Goal: Use online tool/utility: Use online tool/utility

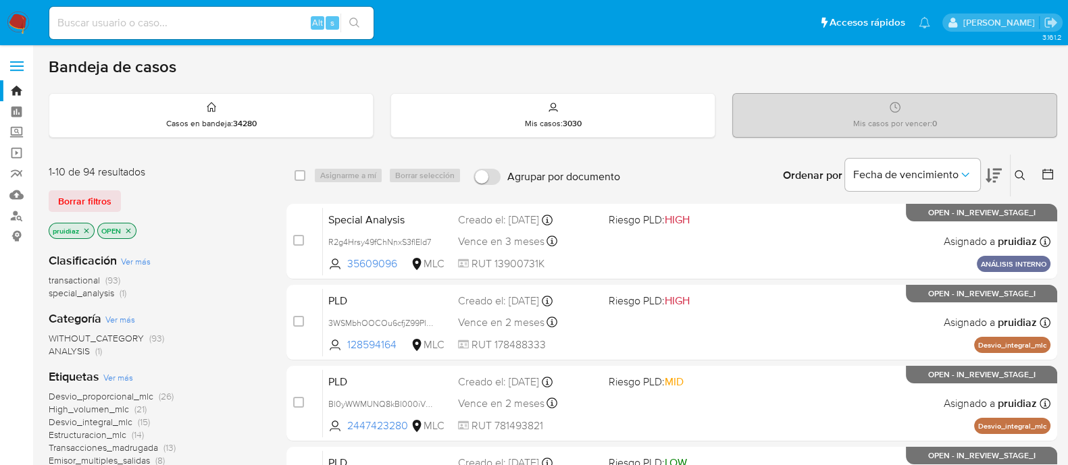
click at [999, 176] on icon at bounding box center [993, 175] width 16 height 16
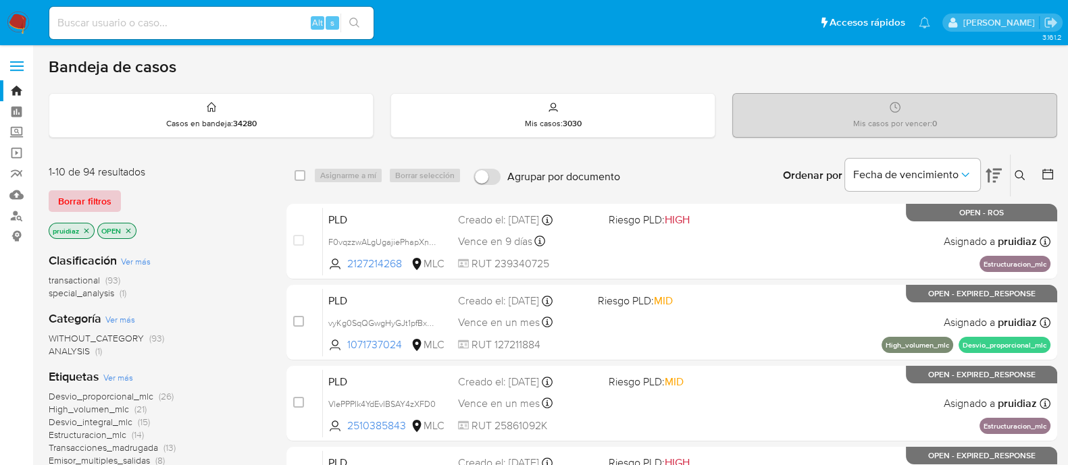
click at [78, 192] on span "Borrar filtros" at bounding box center [84, 201] width 53 height 19
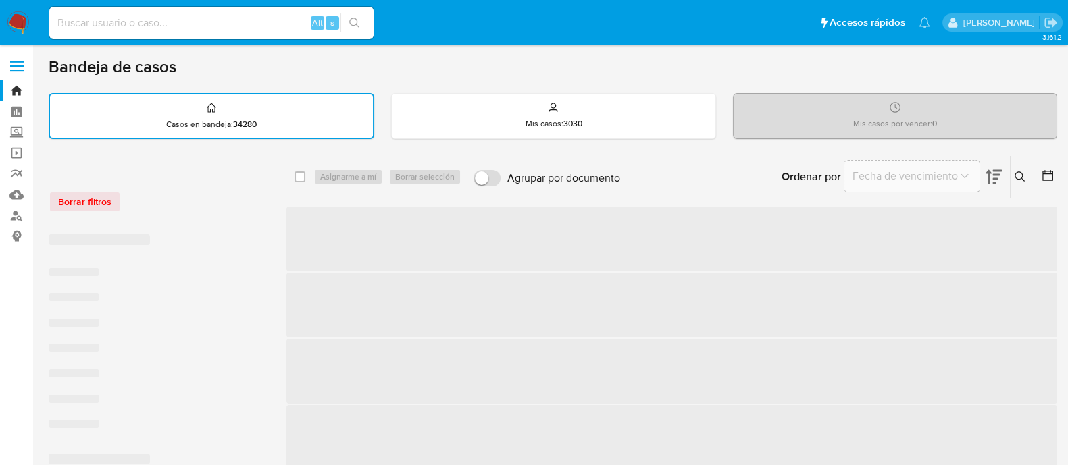
click at [1051, 172] on icon at bounding box center [1048, 176] width 14 height 14
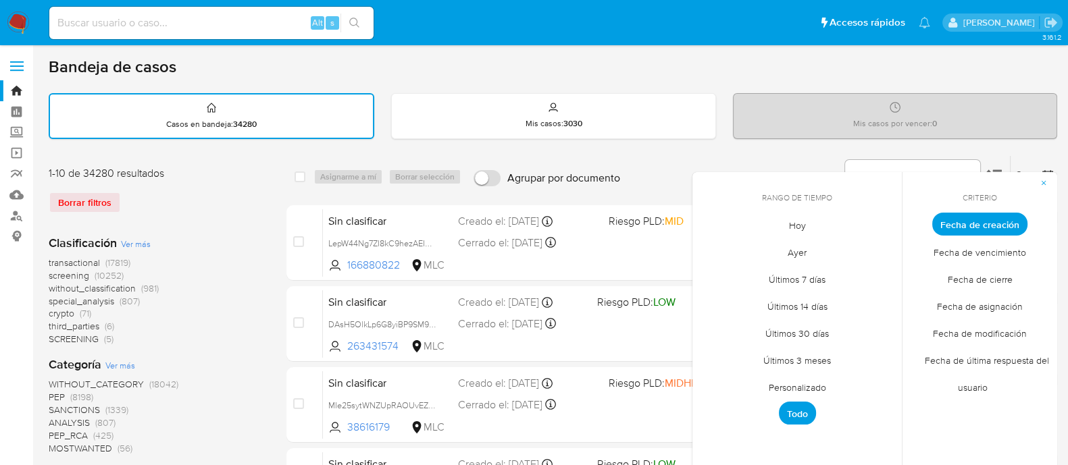
click at [973, 330] on span "Fecha de modificación" at bounding box center [980, 333] width 122 height 28
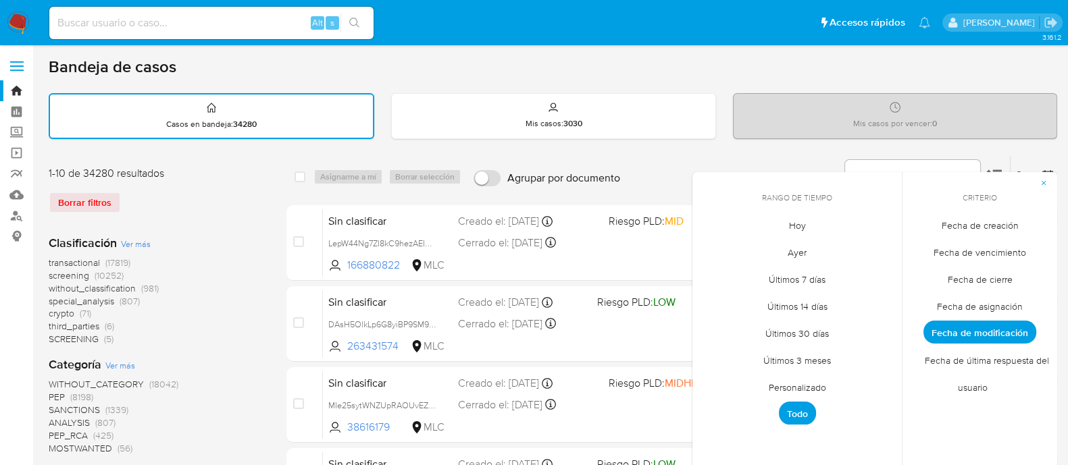
click at [806, 385] on span "Personalizado" at bounding box center [797, 387] width 86 height 28
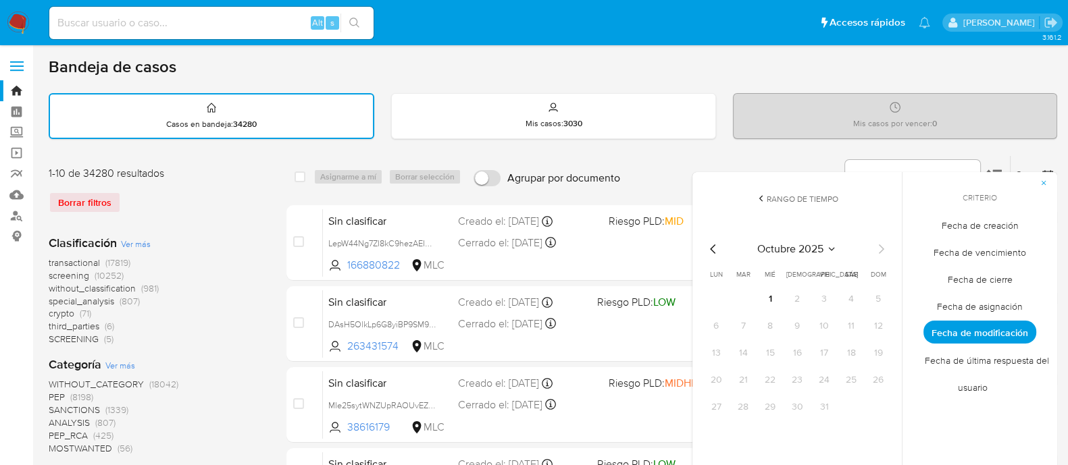
click at [712, 248] on icon "Mes anterior" at bounding box center [713, 249] width 16 height 16
click at [767, 376] on button "24" at bounding box center [770, 380] width 22 height 22
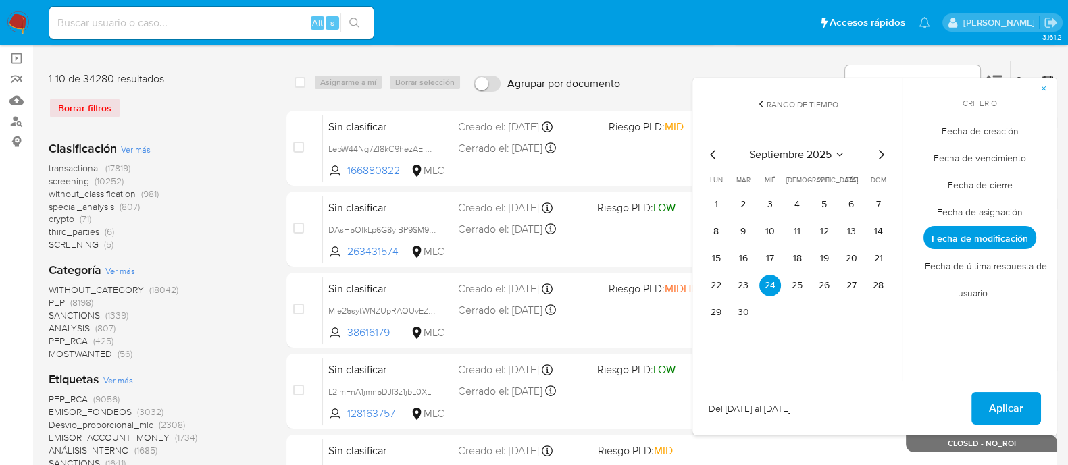
scroll to position [99, 0]
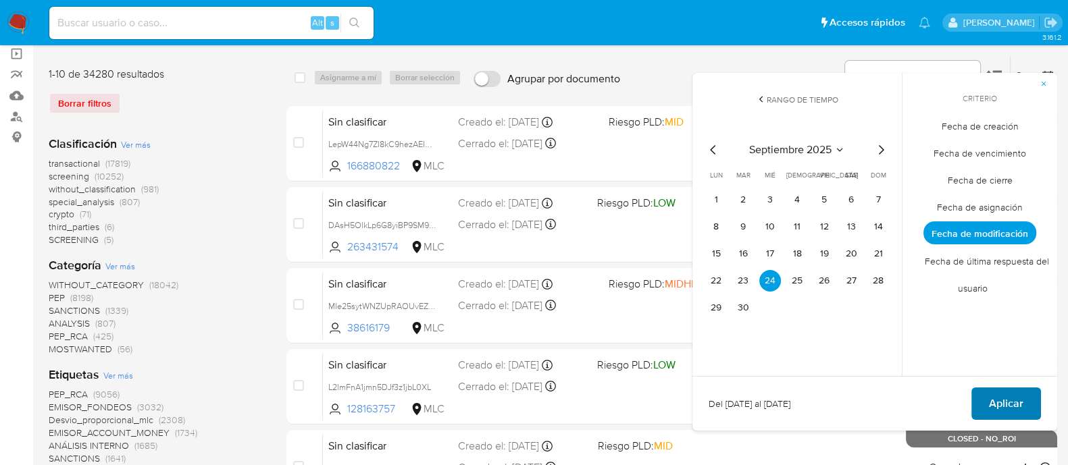
click at [994, 404] on span "Aplicar" at bounding box center [1006, 404] width 34 height 30
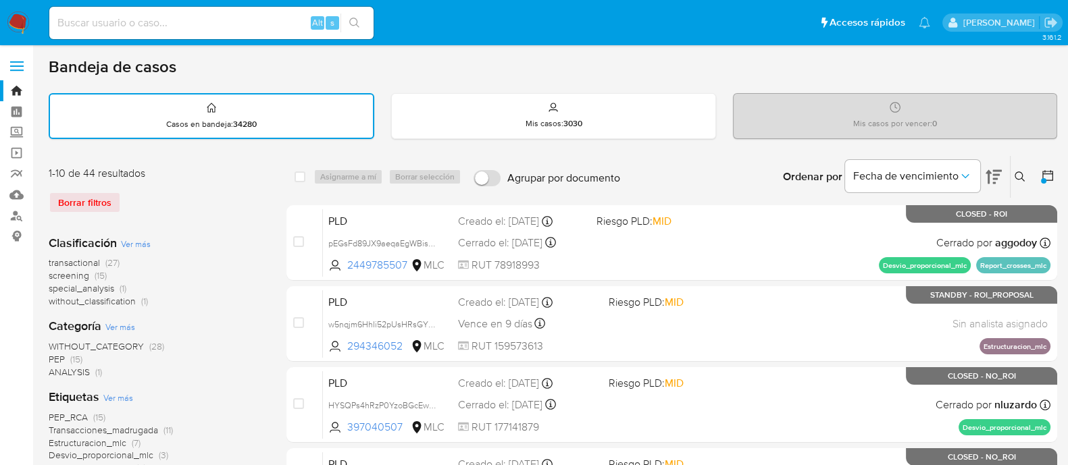
click at [1042, 174] on icon at bounding box center [1047, 175] width 11 height 11
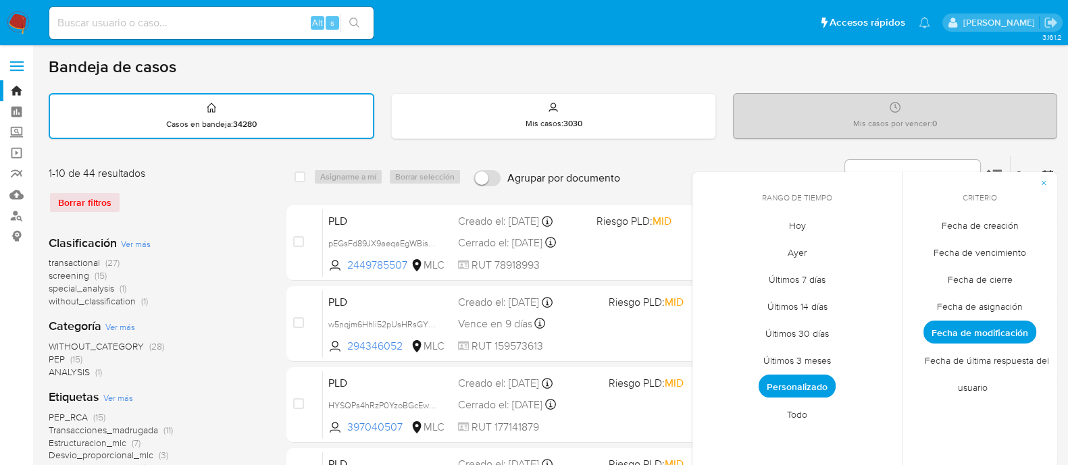
click at [995, 280] on span "Fecha de cierre" at bounding box center [979, 279] width 93 height 28
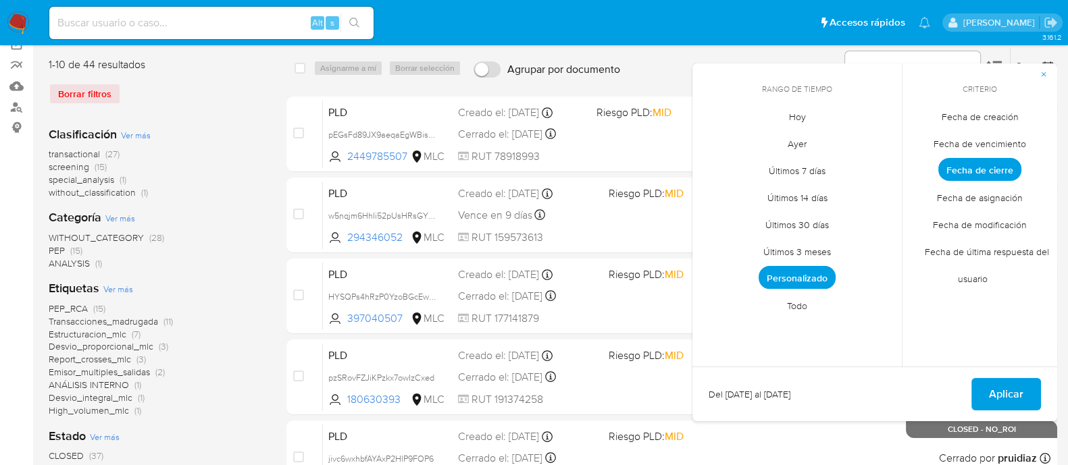
scroll to position [158, 0]
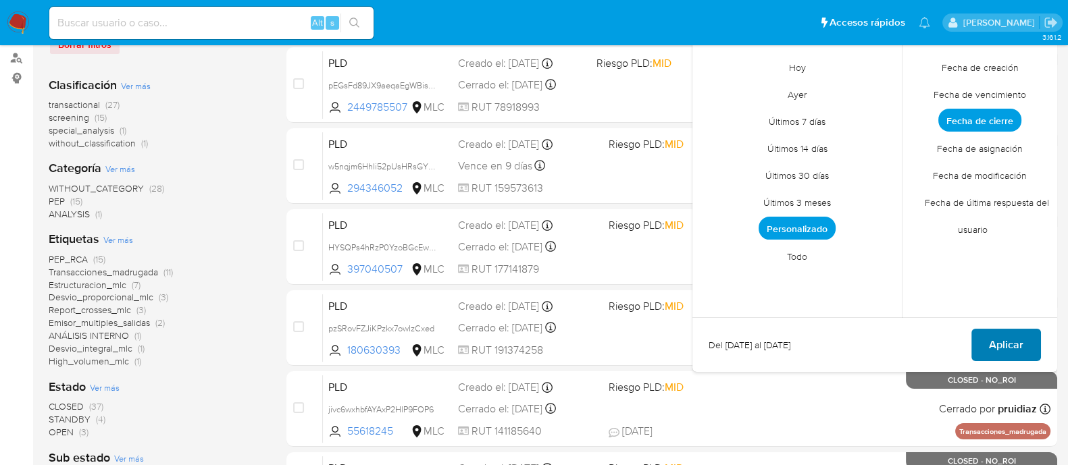
click at [1019, 345] on span "Aplicar" at bounding box center [1006, 345] width 34 height 30
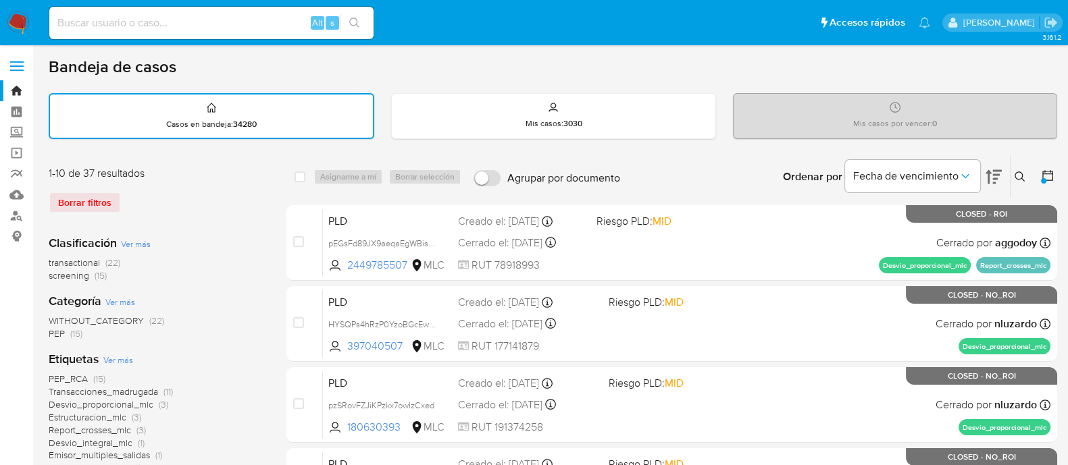
click at [1052, 180] on icon at bounding box center [1048, 176] width 14 height 14
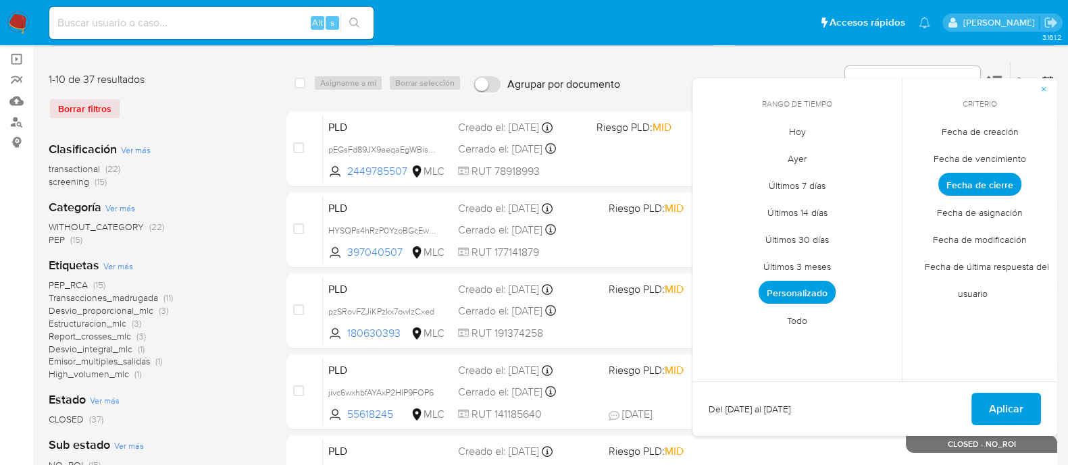
scroll to position [99, 0]
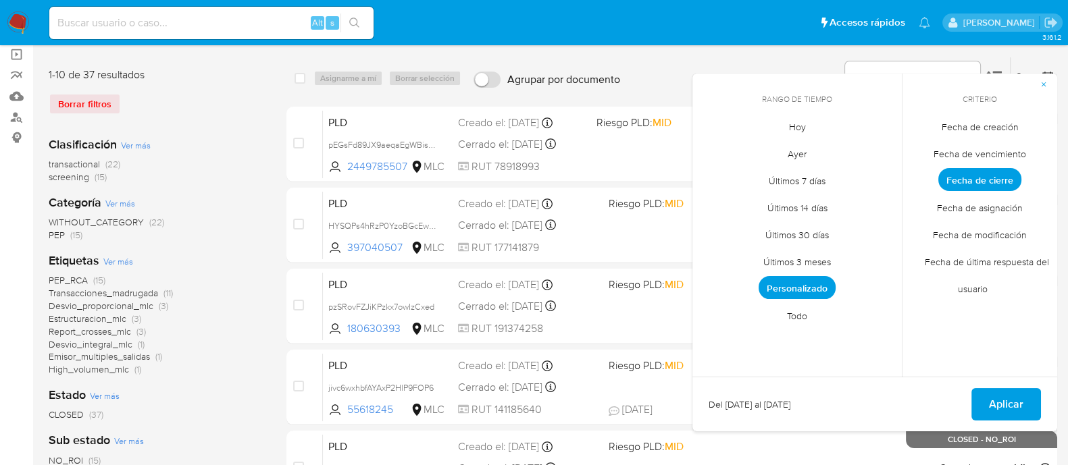
click at [807, 288] on span "Personalizado" at bounding box center [796, 287] width 77 height 23
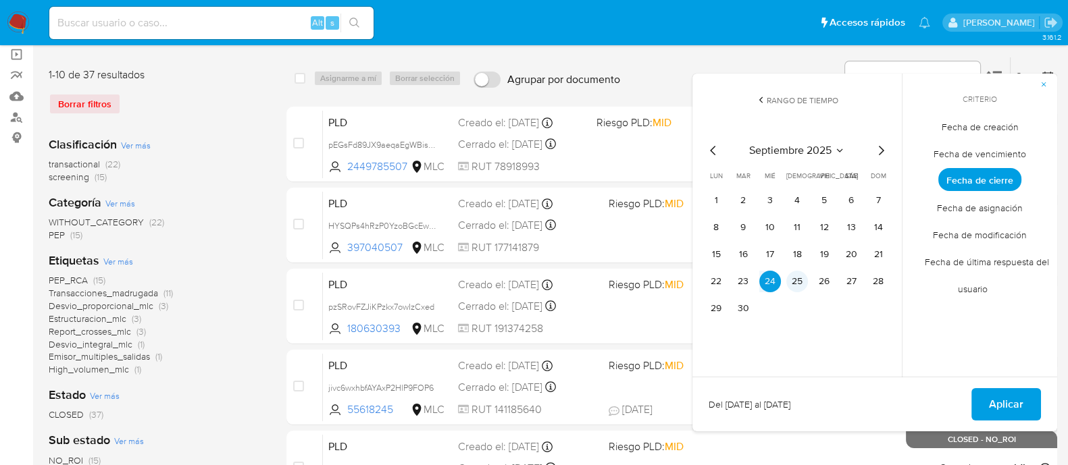
click at [790, 278] on button "25" at bounding box center [797, 282] width 22 height 22
click at [982, 402] on button "Aplicar" at bounding box center [1006, 404] width 70 height 32
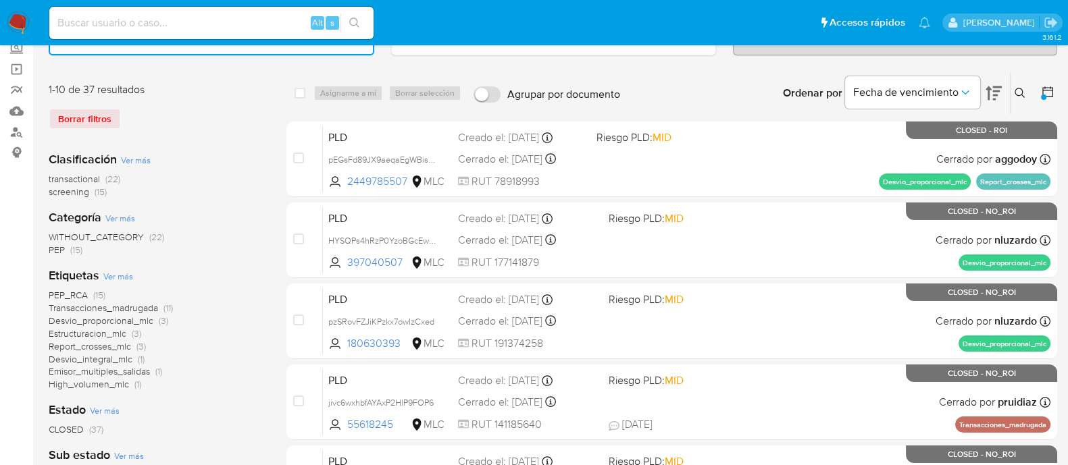
scroll to position [28, 0]
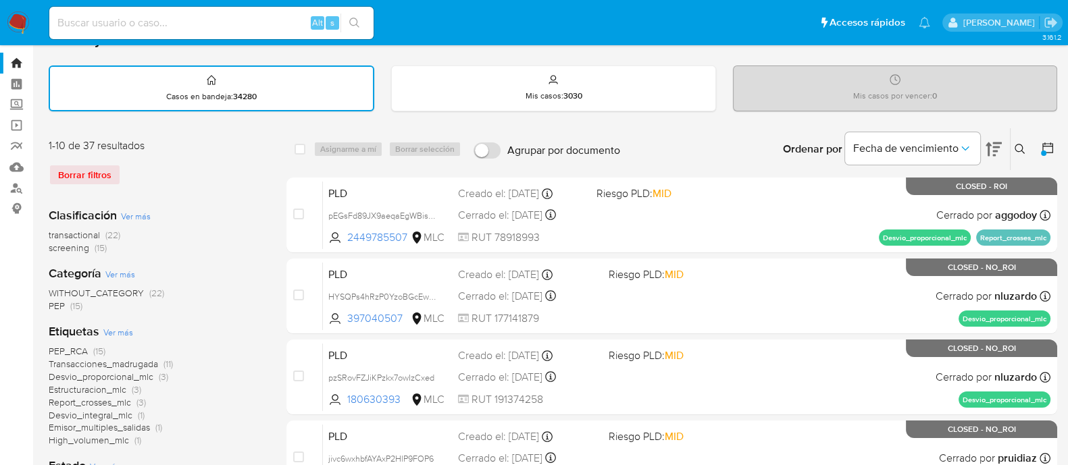
click at [1050, 145] on icon at bounding box center [1047, 148] width 11 height 11
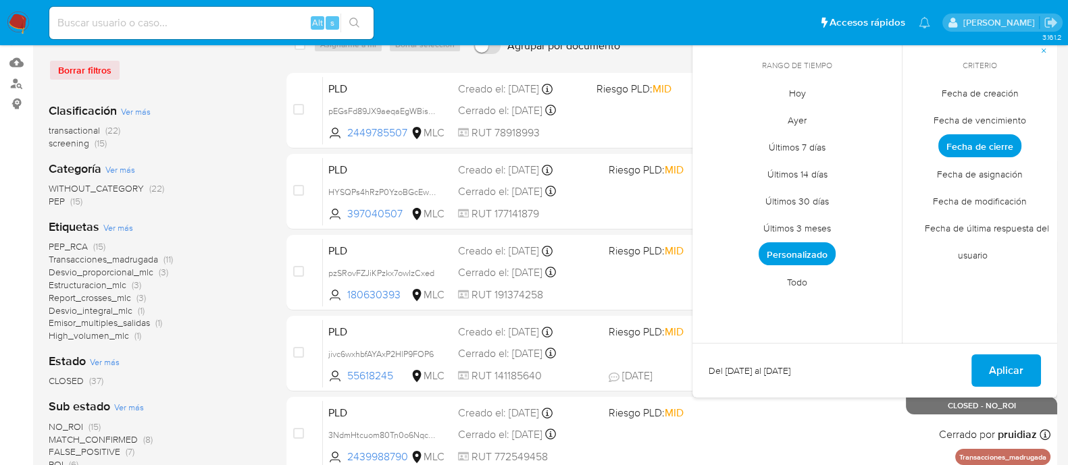
scroll to position [133, 0]
click at [823, 259] on span "Personalizado" at bounding box center [796, 253] width 77 height 23
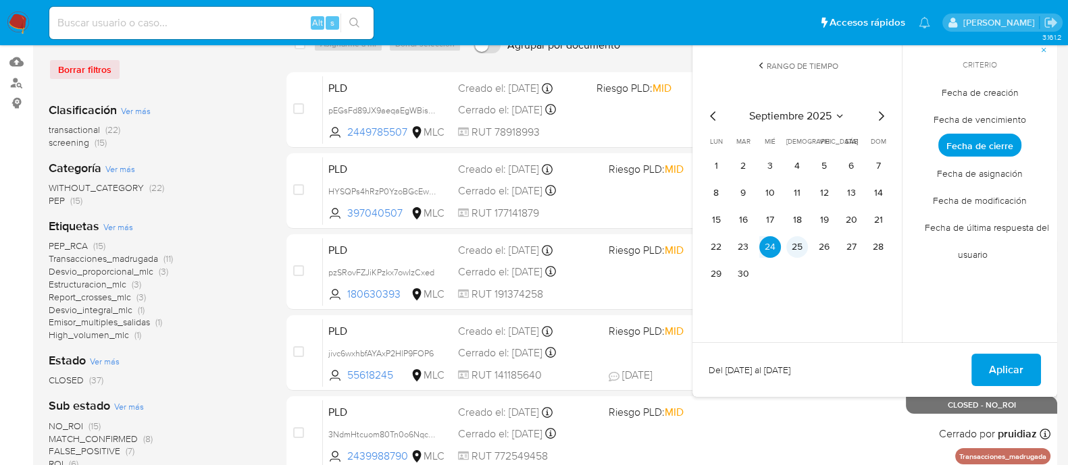
click at [790, 244] on button "25" at bounding box center [797, 247] width 22 height 22
click at [1003, 364] on span "Aplicar" at bounding box center [1006, 370] width 34 height 30
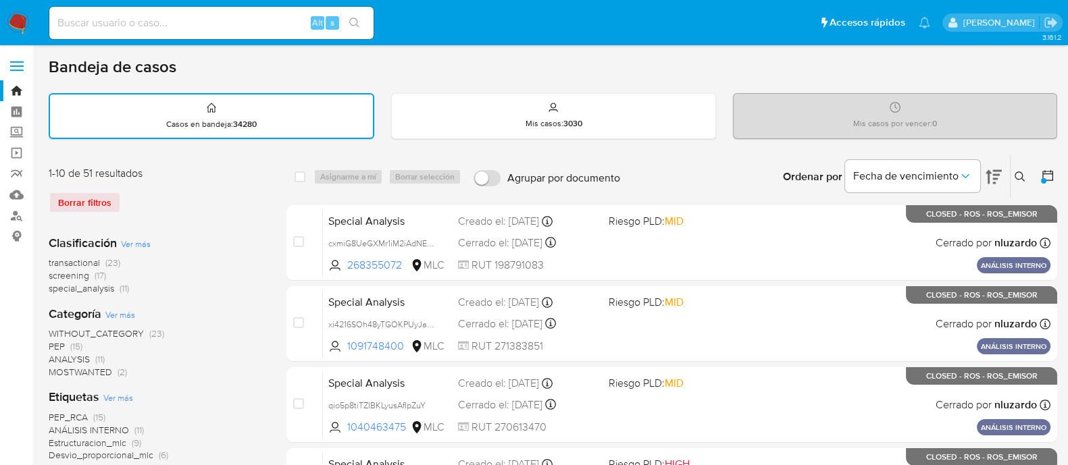
click at [1037, 185] on div at bounding box center [1045, 177] width 24 height 42
click at [1037, 184] on div at bounding box center [1045, 177] width 24 height 42
click at [1045, 180] on div at bounding box center [1043, 180] width 5 height 5
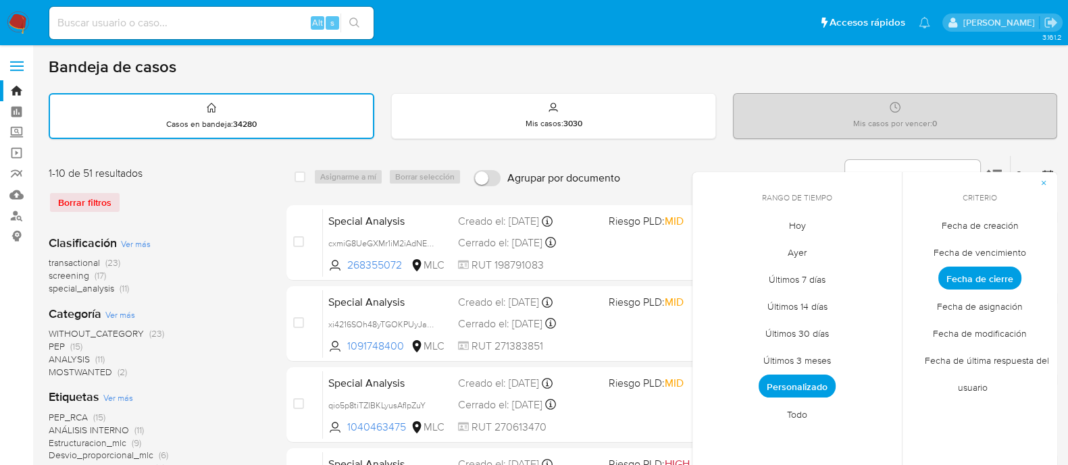
click at [818, 382] on span "Personalizado" at bounding box center [796, 386] width 77 height 23
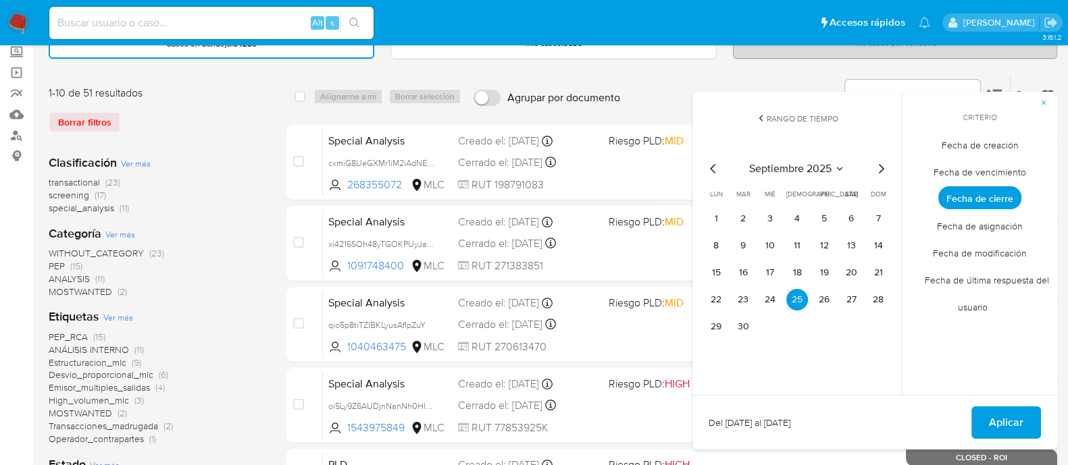
scroll to position [80, 0]
click at [798, 298] on button "25" at bounding box center [797, 300] width 22 height 22
click at [989, 415] on button "Aplicar" at bounding box center [1006, 423] width 70 height 32
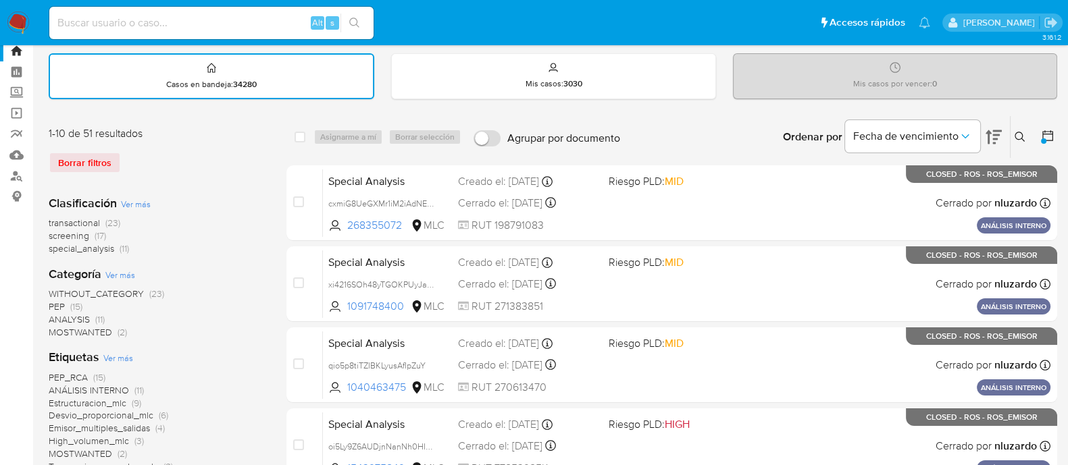
scroll to position [7, 0]
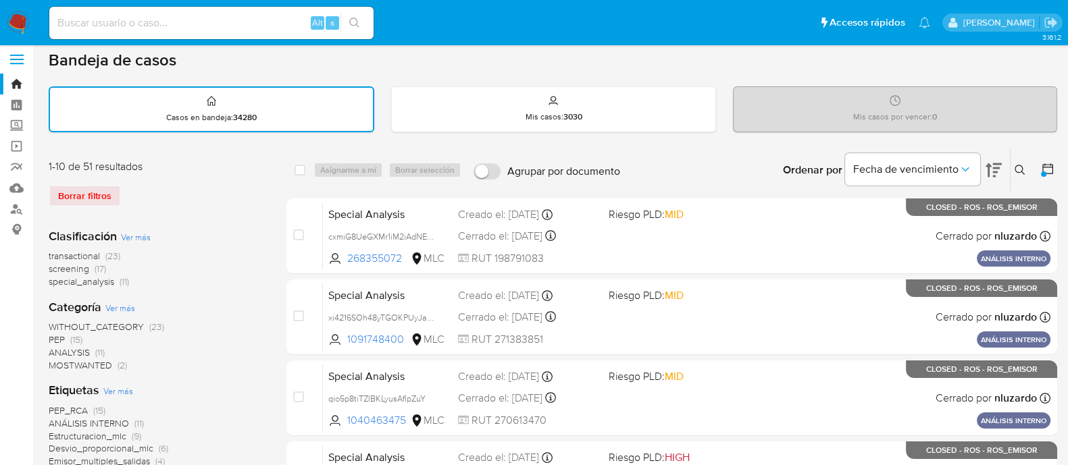
click at [1043, 163] on icon at bounding box center [1048, 169] width 14 height 14
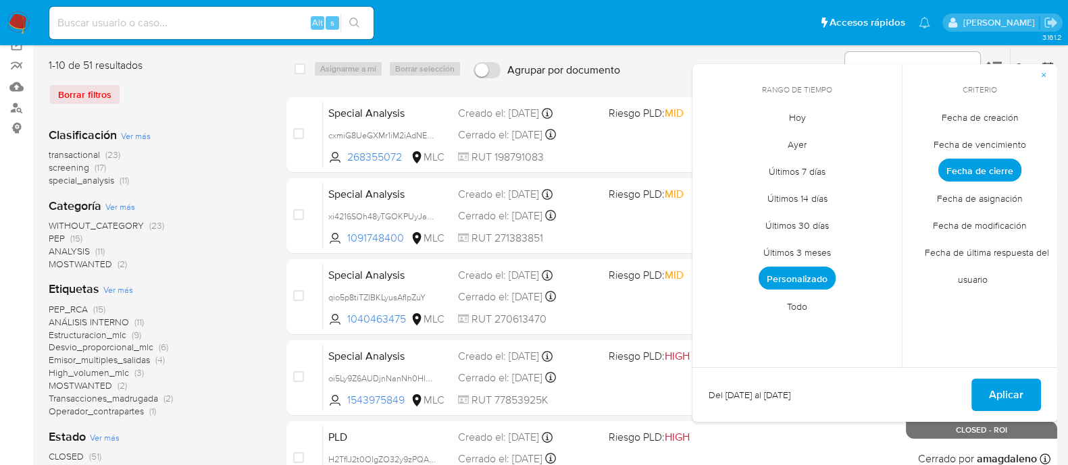
scroll to position [111, 0]
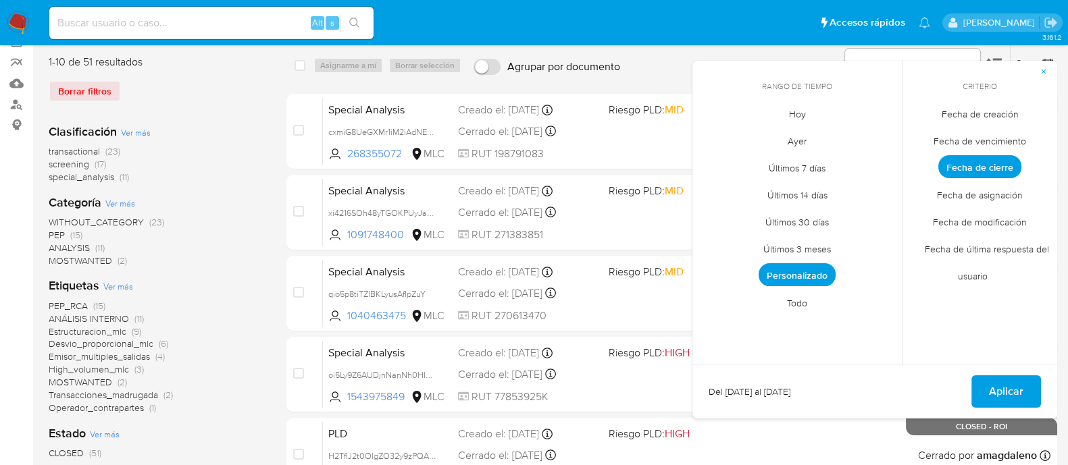
click at [803, 281] on span "Personalizado" at bounding box center [796, 274] width 77 height 23
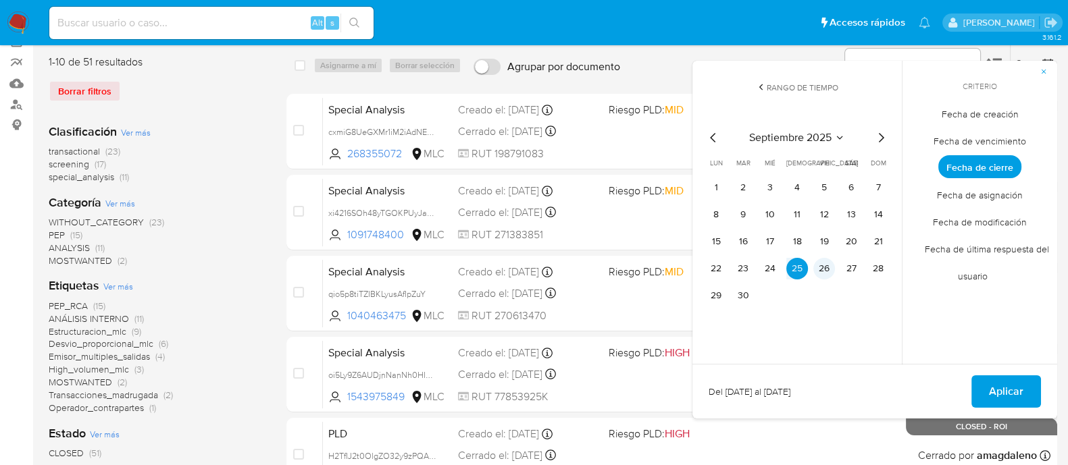
click at [819, 268] on button "26" at bounding box center [824, 269] width 22 height 22
click at [823, 267] on button "26" at bounding box center [824, 269] width 22 height 22
click at [1018, 387] on span "Aplicar" at bounding box center [1006, 392] width 34 height 30
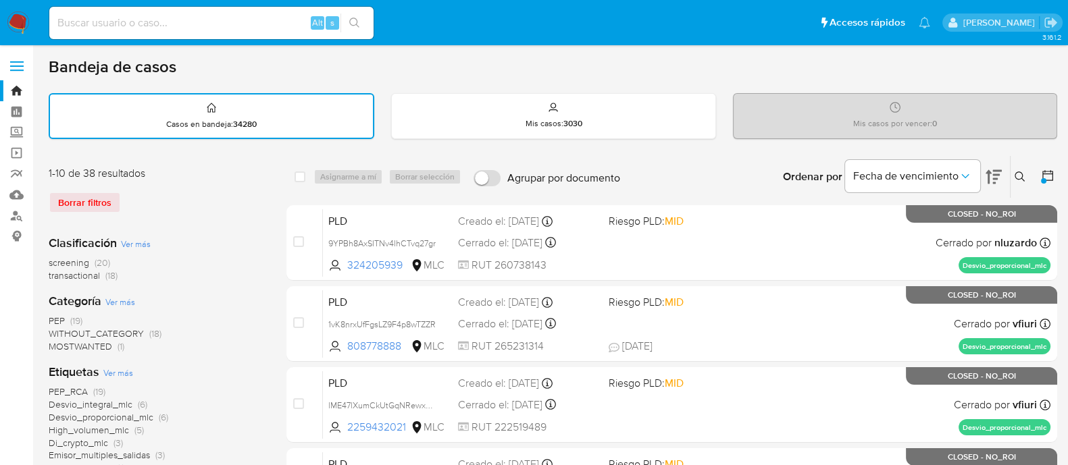
click at [1041, 174] on icon at bounding box center [1048, 176] width 14 height 14
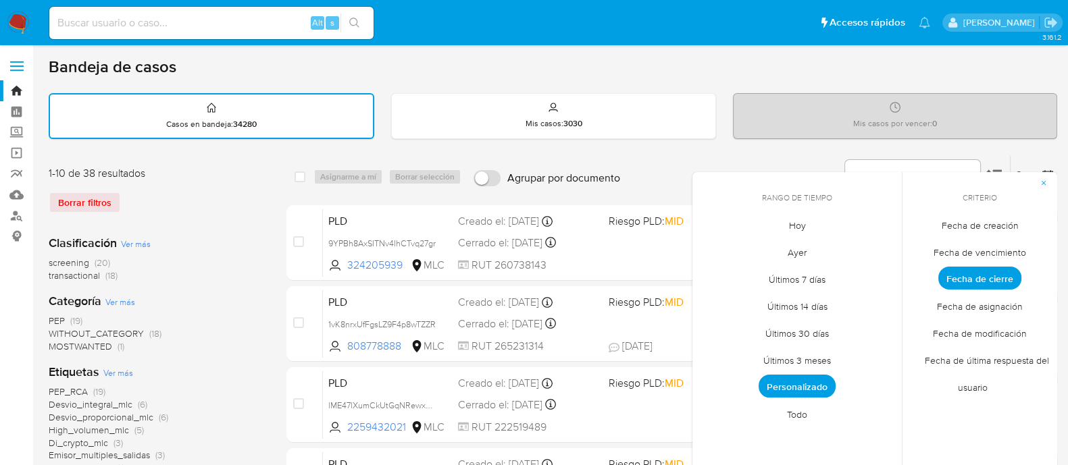
scroll to position [97, 0]
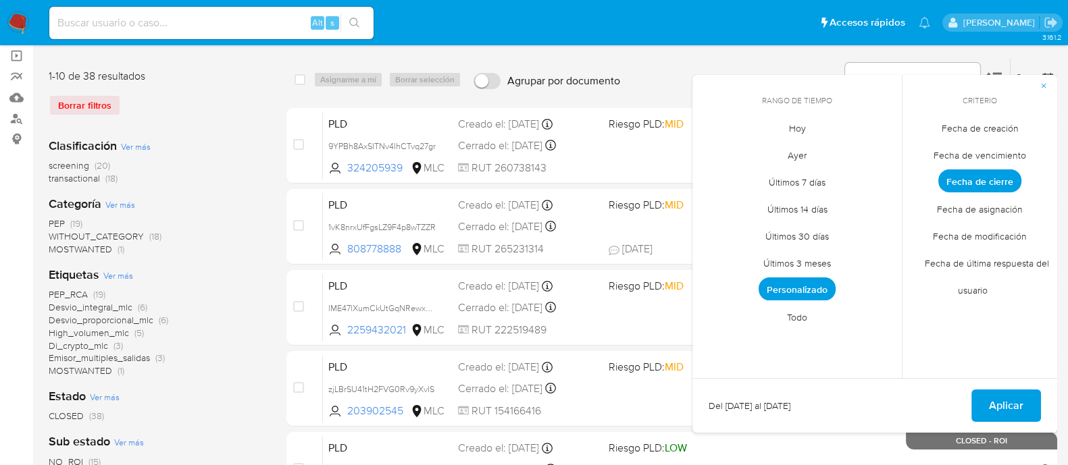
click at [810, 292] on span "Personalizado" at bounding box center [796, 289] width 77 height 23
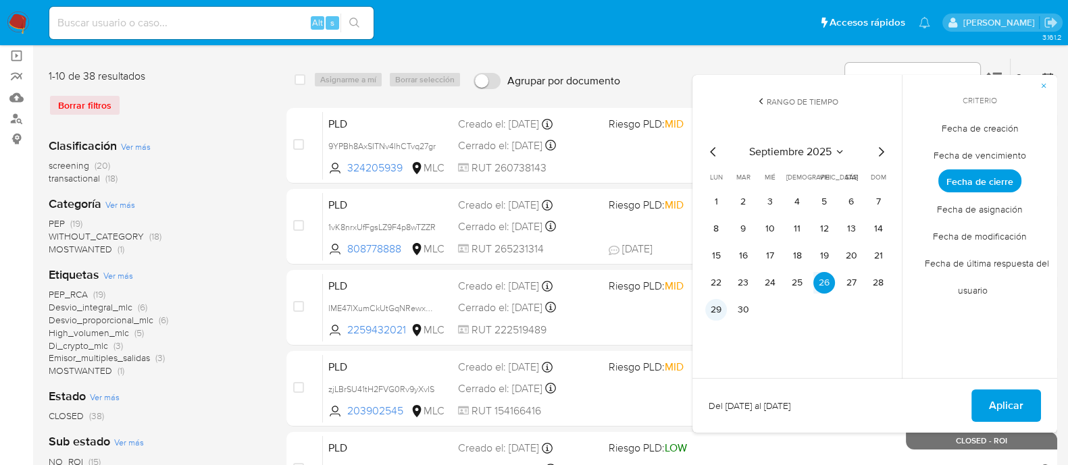
click at [716, 308] on button "29" at bounding box center [716, 310] width 22 height 22
click at [993, 405] on span "Aplicar" at bounding box center [1006, 406] width 34 height 30
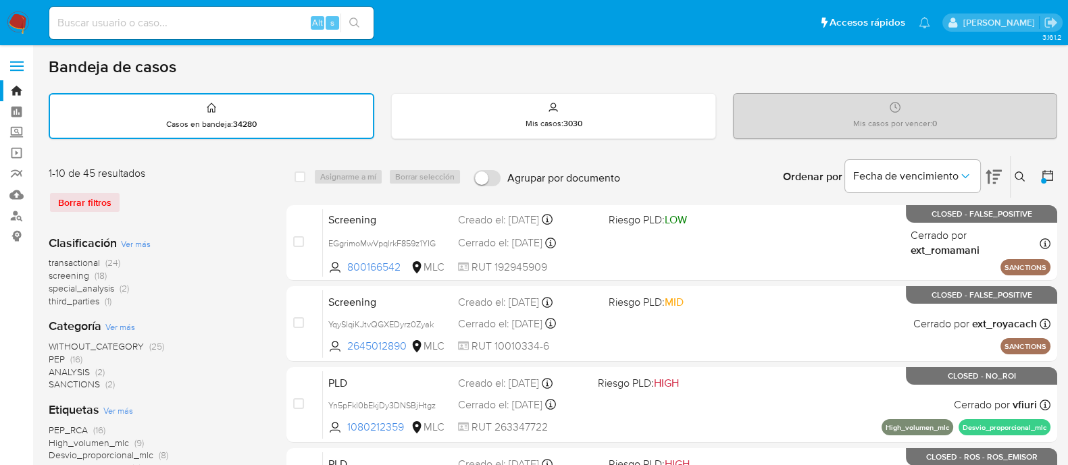
click at [1037, 181] on div at bounding box center [1045, 177] width 24 height 42
click at [1041, 177] on icon at bounding box center [1048, 176] width 14 height 14
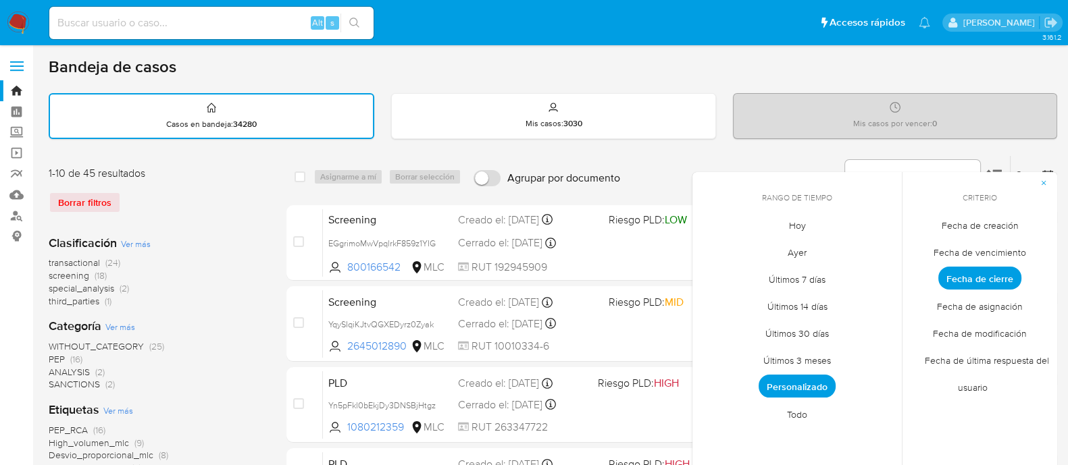
click at [781, 389] on span "Personalizado" at bounding box center [796, 386] width 77 height 23
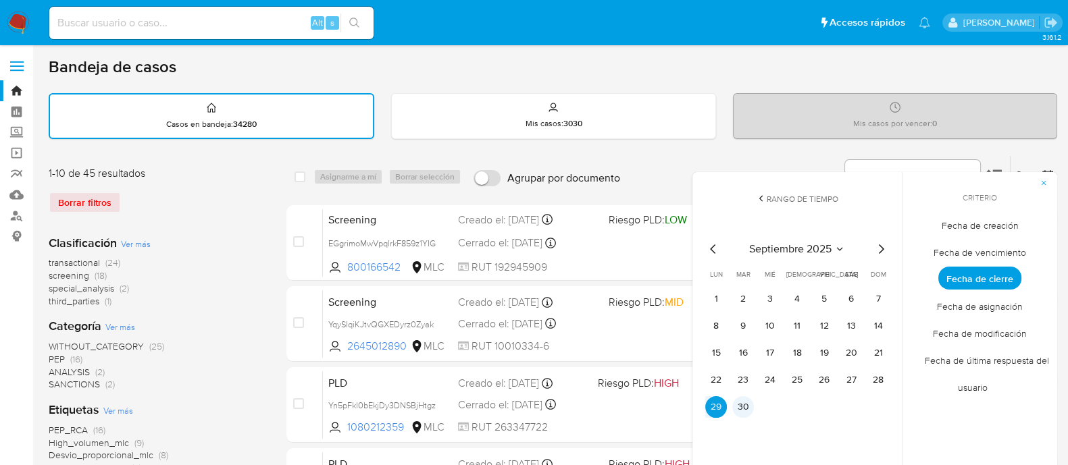
click at [746, 404] on button "30" at bounding box center [743, 407] width 22 height 22
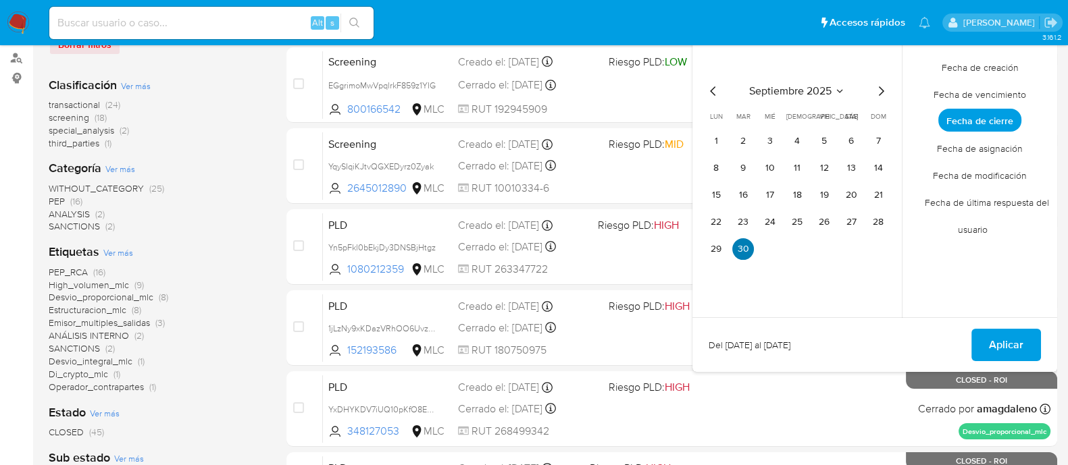
scroll to position [157, 0]
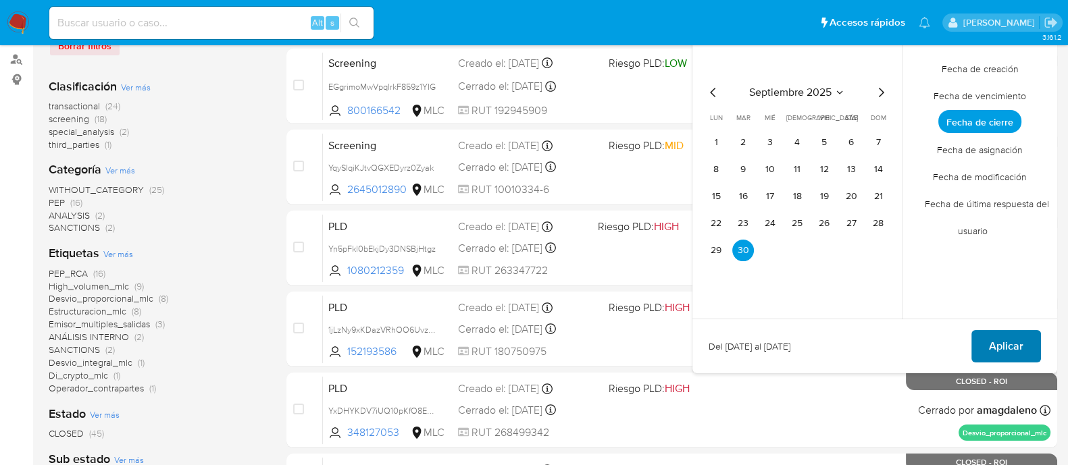
click at [1014, 342] on span "Aplicar" at bounding box center [1006, 347] width 34 height 30
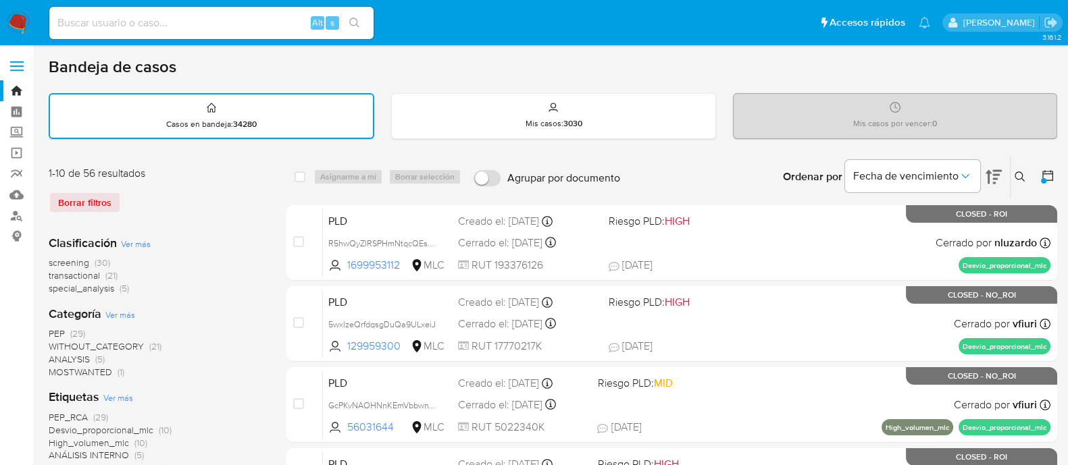
click at [6, 21] on nav "Pausado Ver notificaciones Alt s Accesos rápidos Presiona las siguientes teclas…" at bounding box center [534, 22] width 1068 height 45
click at [18, 21] on img at bounding box center [18, 22] width 23 height 23
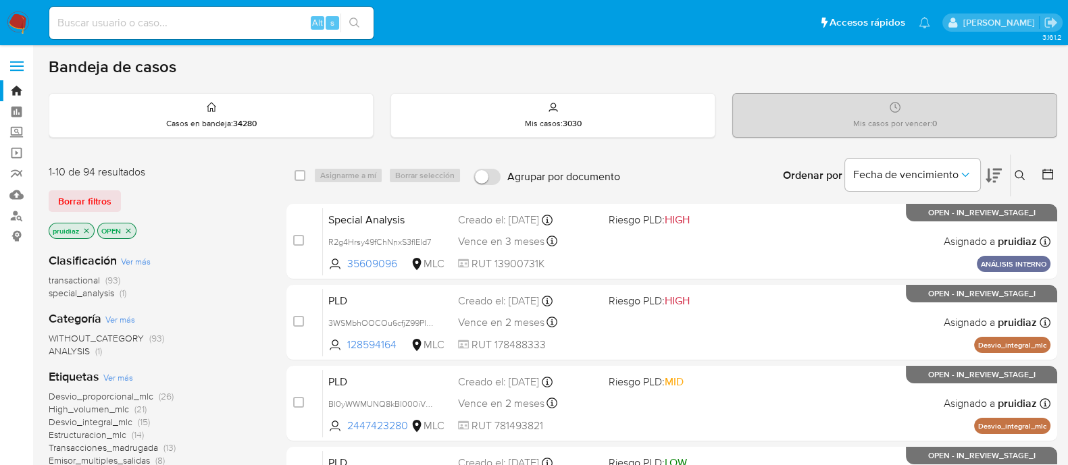
click at [991, 180] on icon at bounding box center [993, 175] width 16 height 16
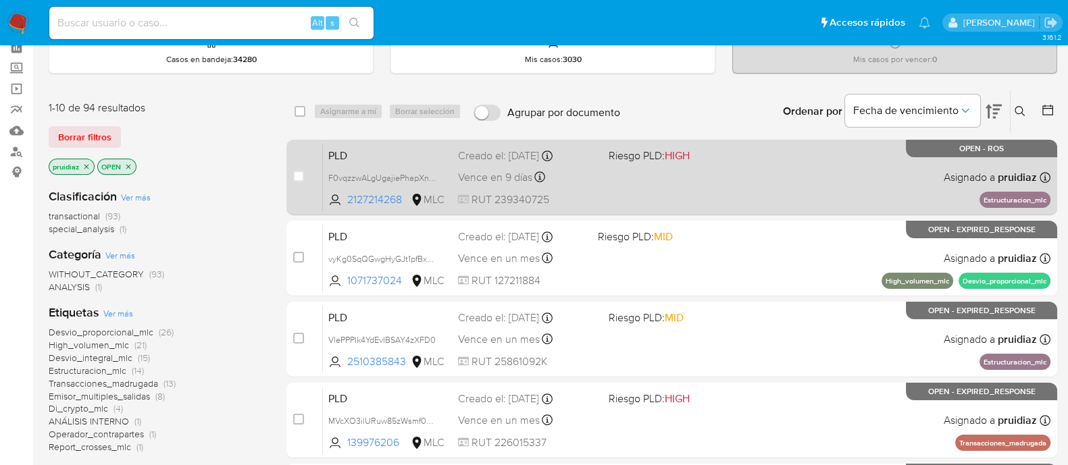
scroll to position [90, 0]
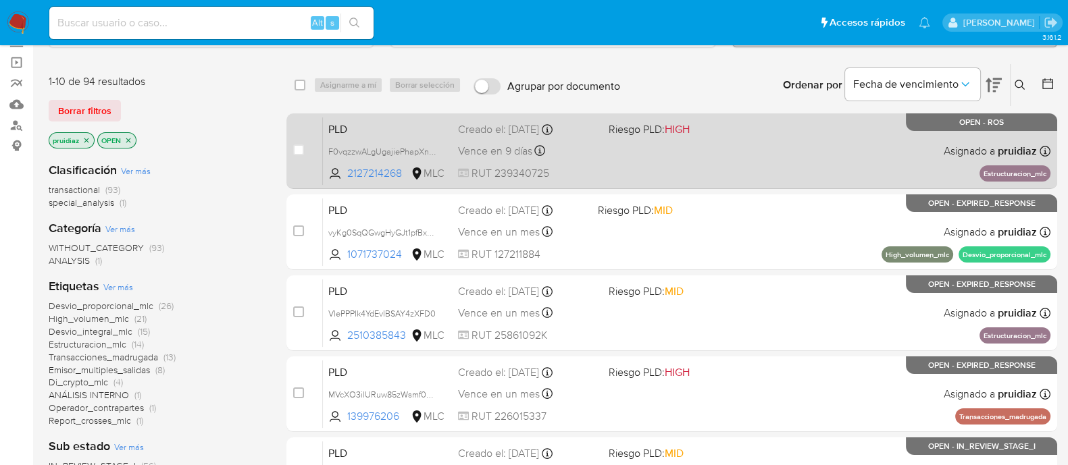
click at [746, 153] on div "PLD F0vqzzwALgUgajiePhapXnHT 2127214268 MLC Riesgo PLD: HIGH Creado el: 12/07/2…" at bounding box center [686, 151] width 727 height 68
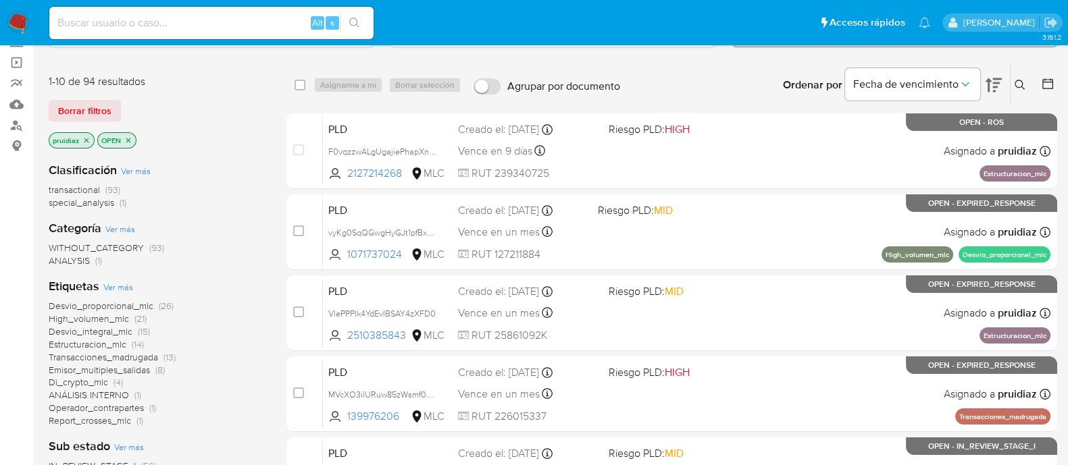
click at [89, 383] on span "Di_crypto_mlc" at bounding box center [78, 383] width 59 height 14
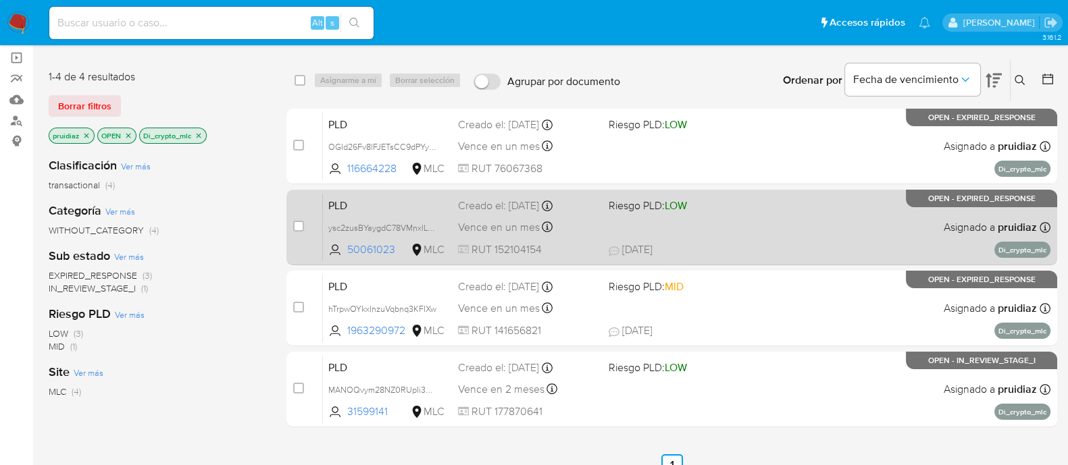
scroll to position [95, 0]
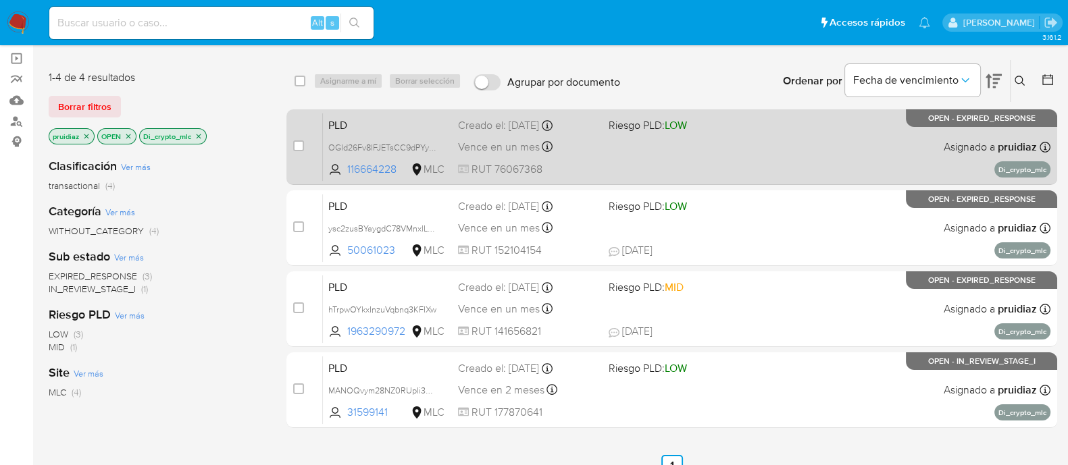
click at [753, 156] on div "PLD OGId26Fv8lFJETsCC9dPYy7G 116664228 MLC Riesgo PLD: LOW Creado el: 12/08/202…" at bounding box center [686, 147] width 727 height 68
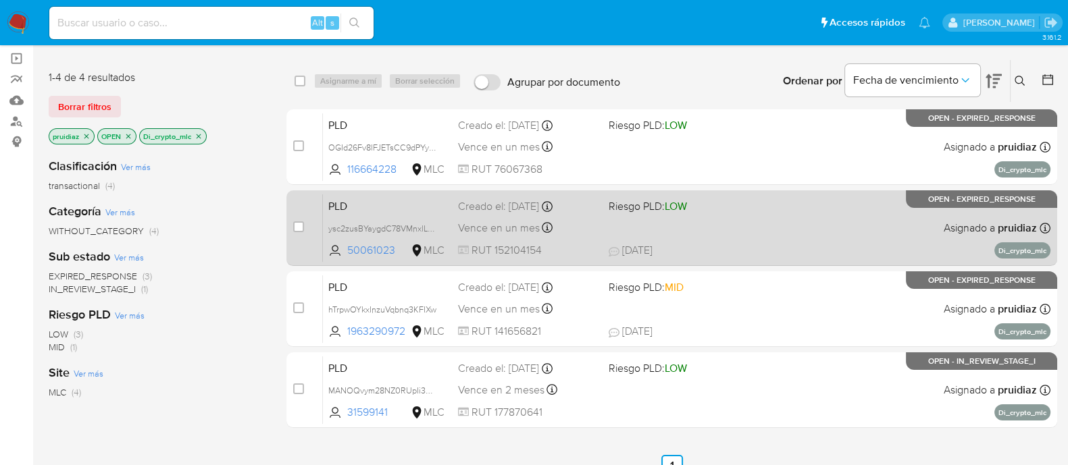
click at [727, 222] on div "PLD ysc2zusBYaygdC78VMnxlLDF 50061023 MLC Riesgo PLD: LOW Creado el: 12/08/2025…" at bounding box center [686, 228] width 727 height 68
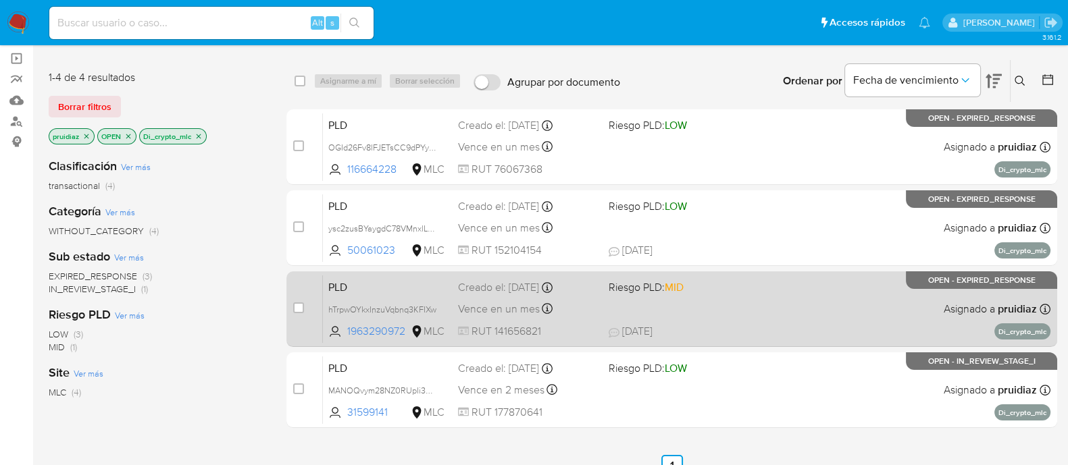
click at [692, 308] on span at bounding box center [679, 308] width 140 height 3
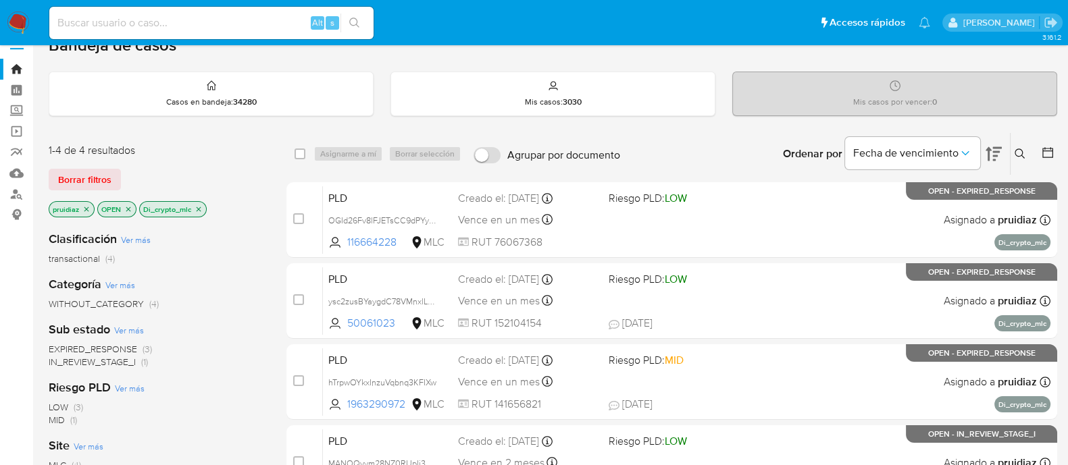
scroll to position [18, 0]
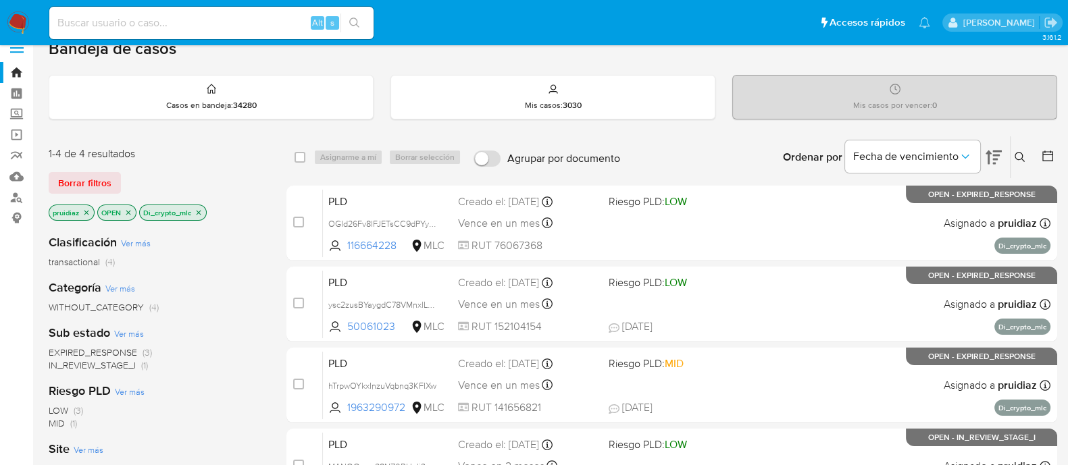
click at [202, 209] on icon "close-filter" at bounding box center [199, 213] width 8 height 8
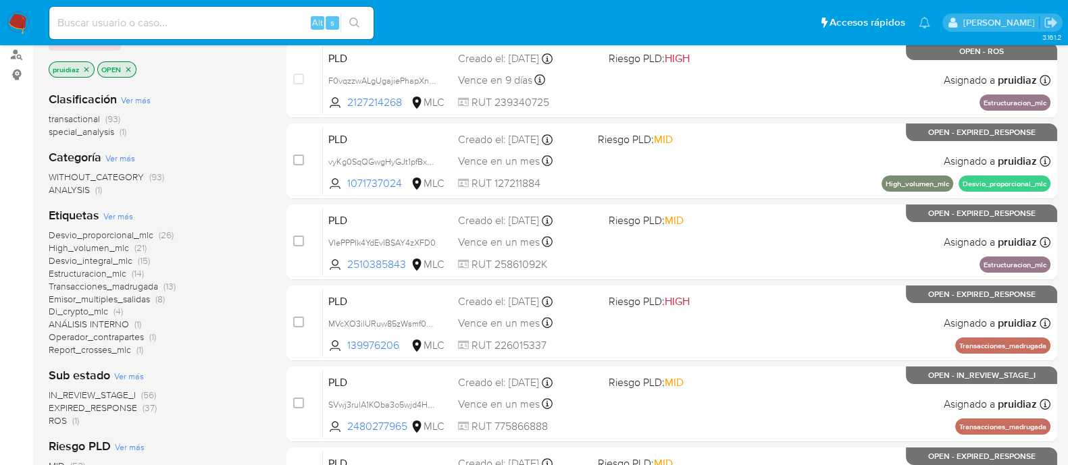
scroll to position [165, 0]
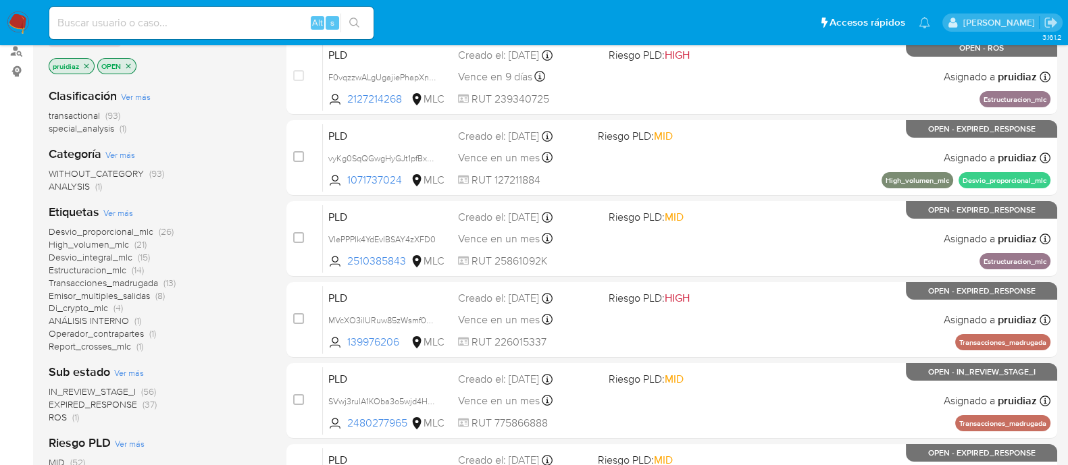
click at [123, 332] on span "Operador_contrapartes" at bounding box center [96, 334] width 95 height 14
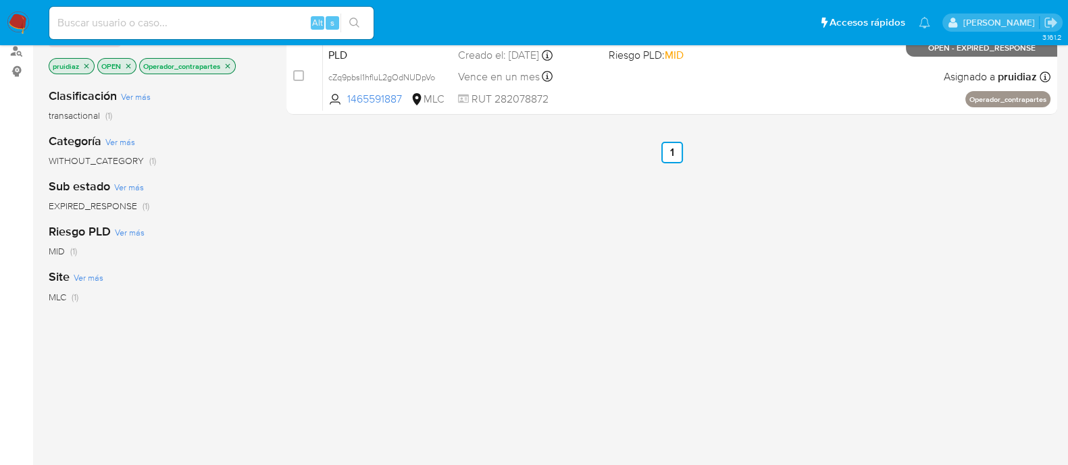
scroll to position [1, 0]
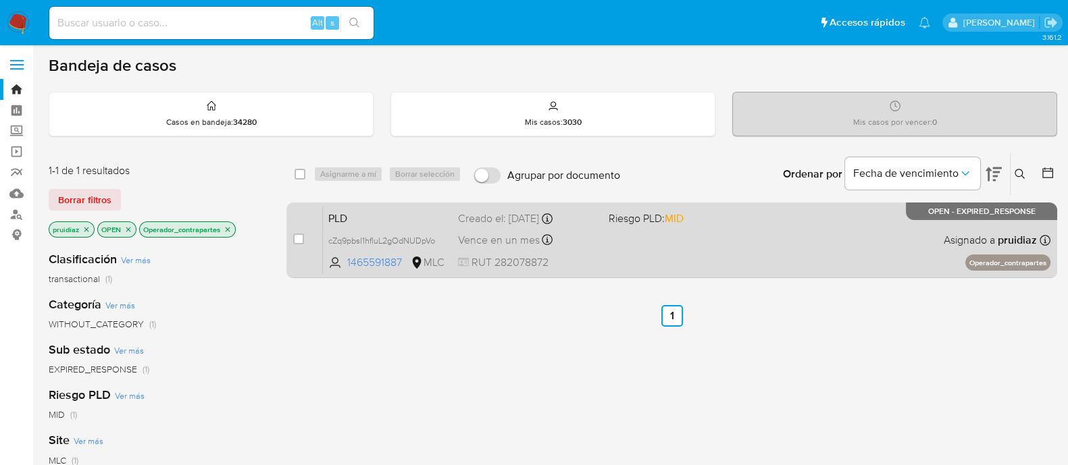
click at [677, 266] on div "PLD cZq9pbsI1hfluL2gOdNUDpVo 1465591887 MLC Riesgo PLD: MID Creado el: 12/08/20…" at bounding box center [686, 240] width 727 height 68
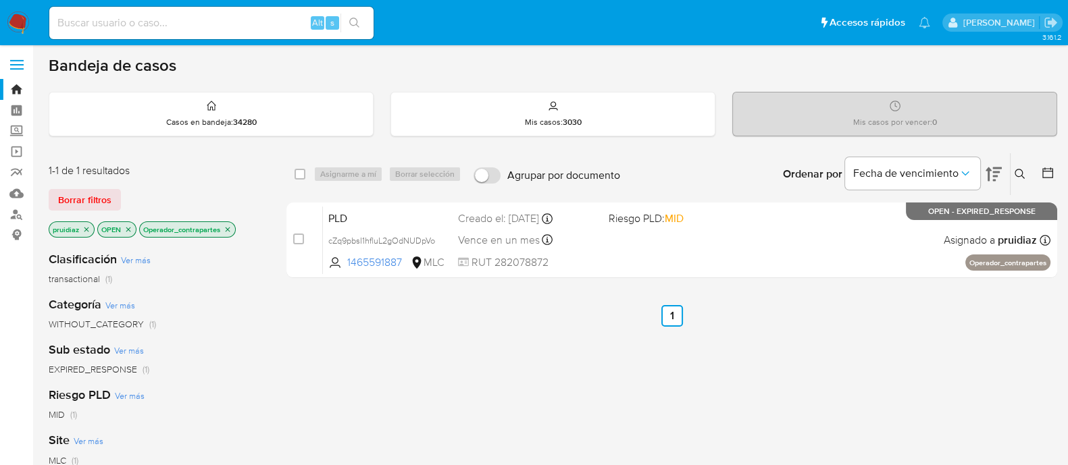
click at [226, 230] on icon "close-filter" at bounding box center [228, 230] width 8 height 8
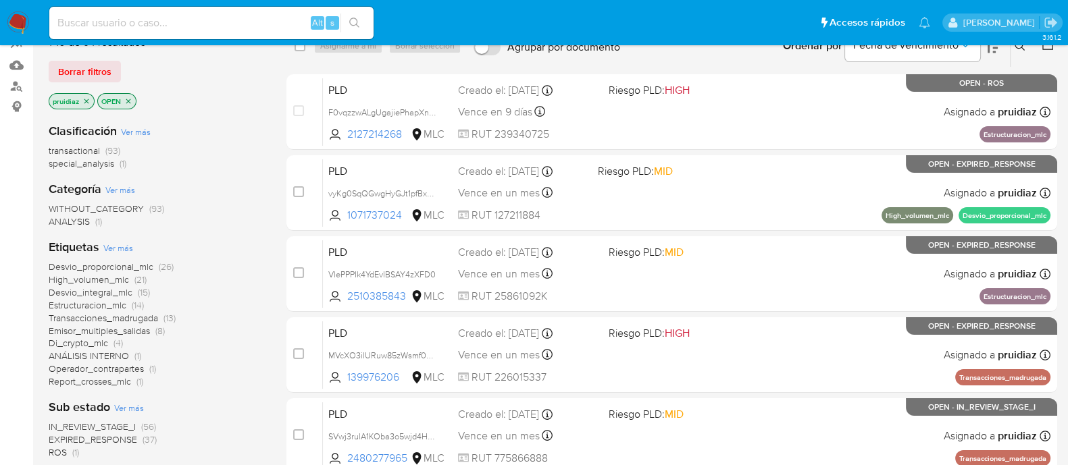
scroll to position [158, 0]
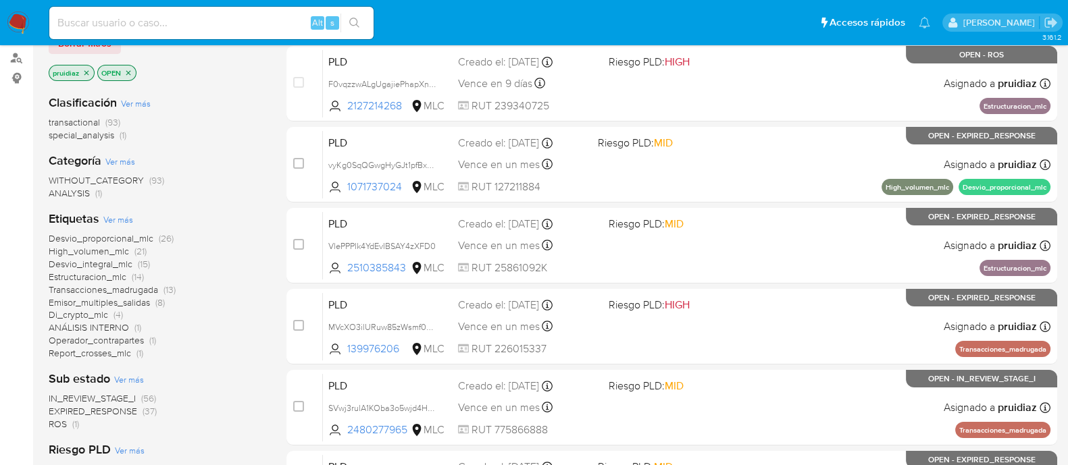
click at [90, 290] on span "Transacciones_madrugada" at bounding box center [103, 290] width 109 height 14
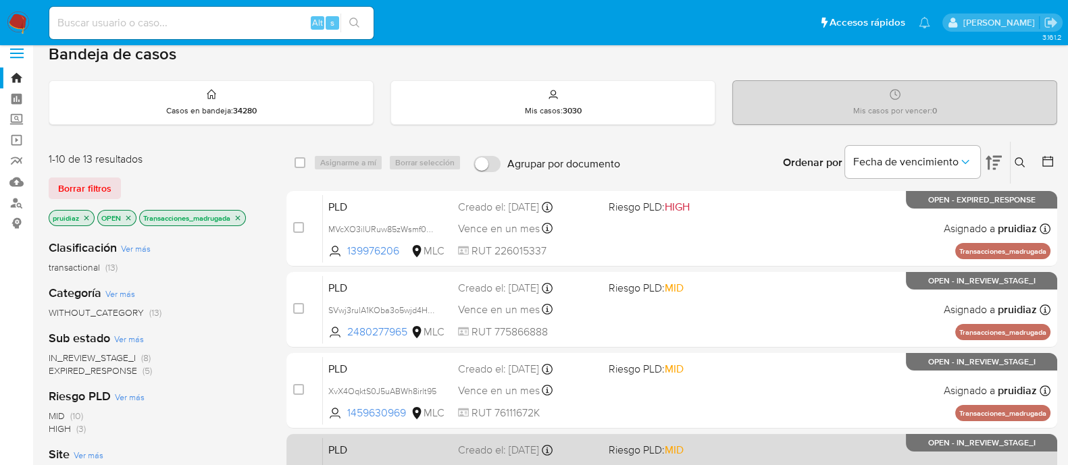
scroll to position [6, 0]
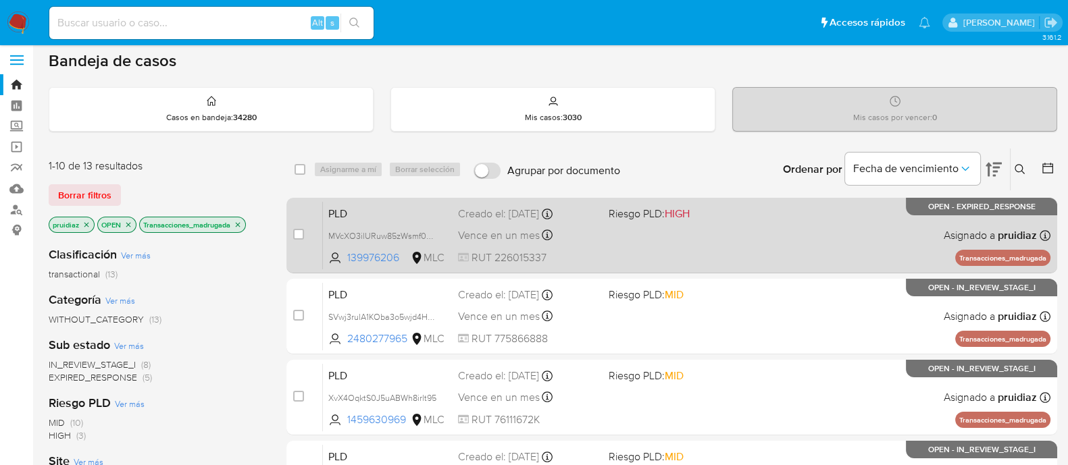
click at [651, 255] on div "PLD MVcXO3ilURuw85zWsmf04jQ6 139976206 MLC Riesgo PLD: HIGH Creado el: 12/08/20…" at bounding box center [686, 235] width 727 height 68
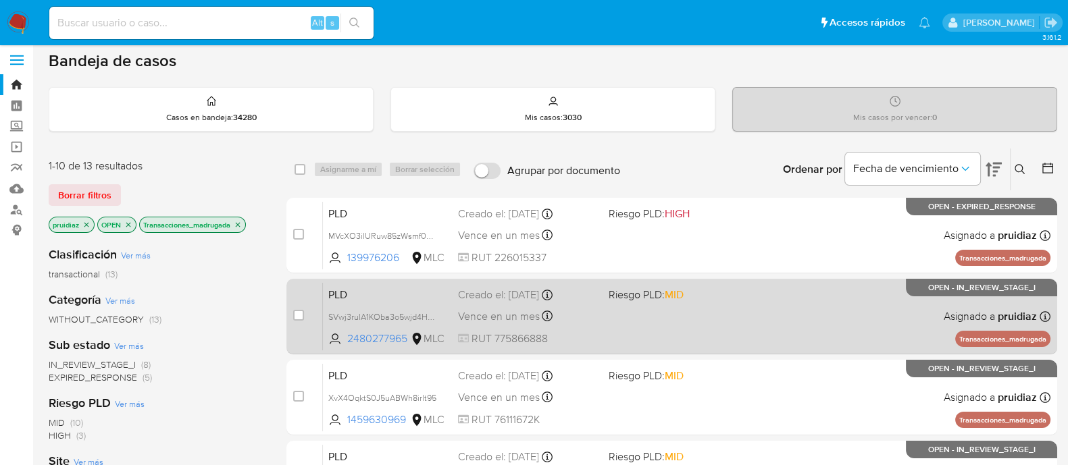
click at [618, 315] on span at bounding box center [679, 316] width 140 height 3
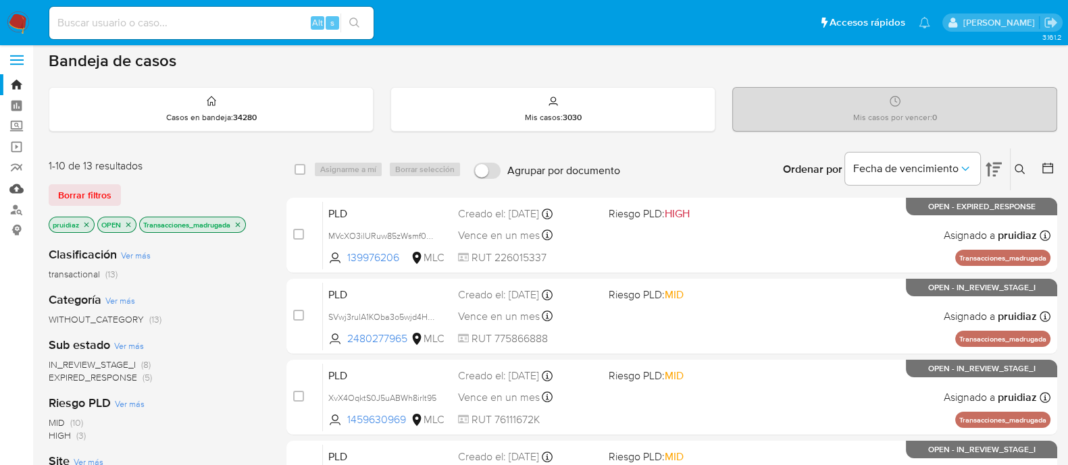
click at [9, 190] on link "Mulan" at bounding box center [80, 188] width 161 height 21
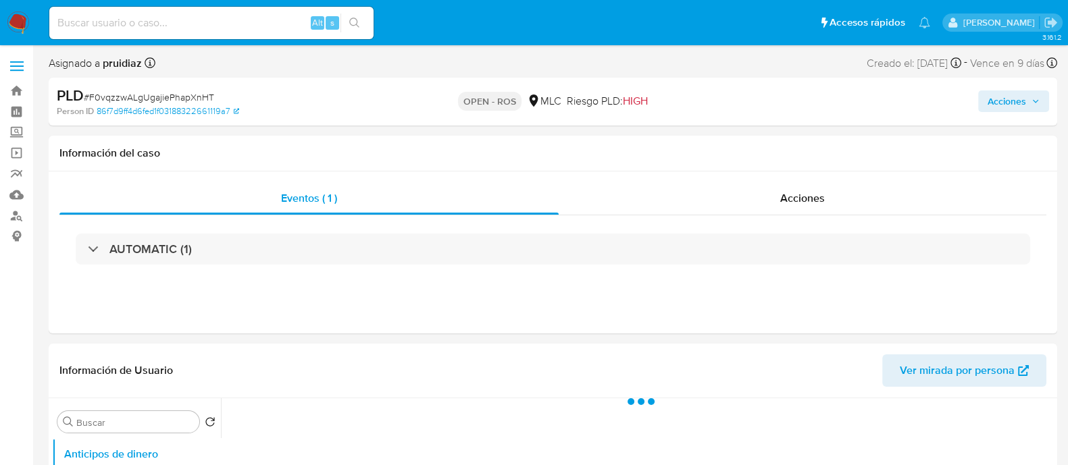
select select "10"
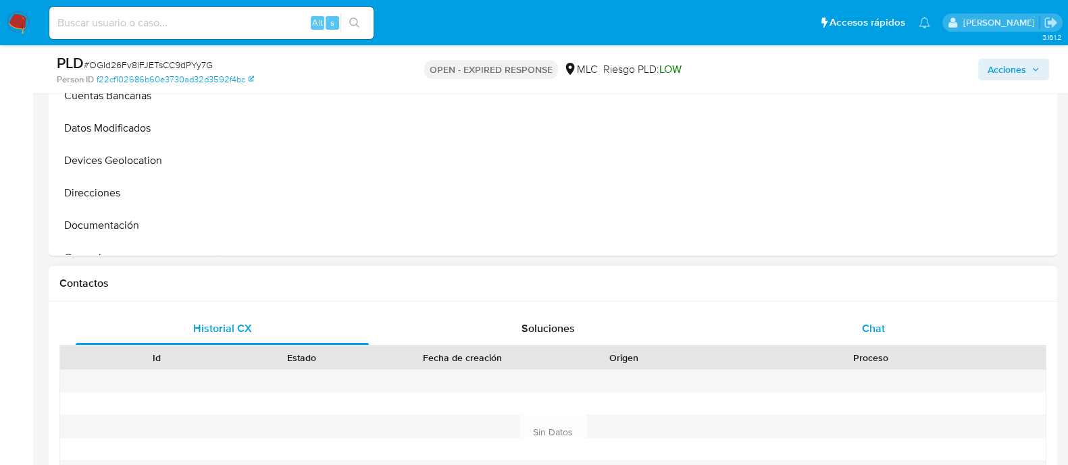
scroll to position [457, 0]
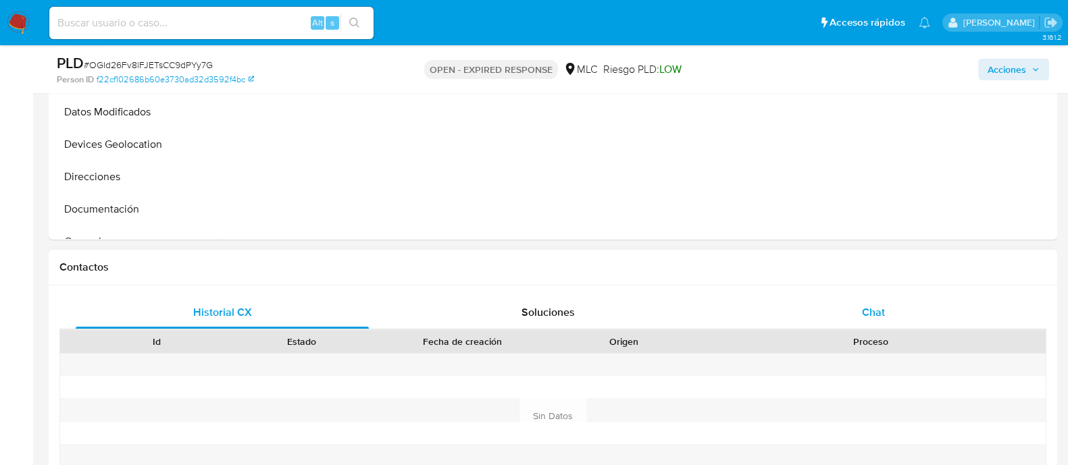
click at [856, 297] on div "Chat" at bounding box center [873, 312] width 293 height 32
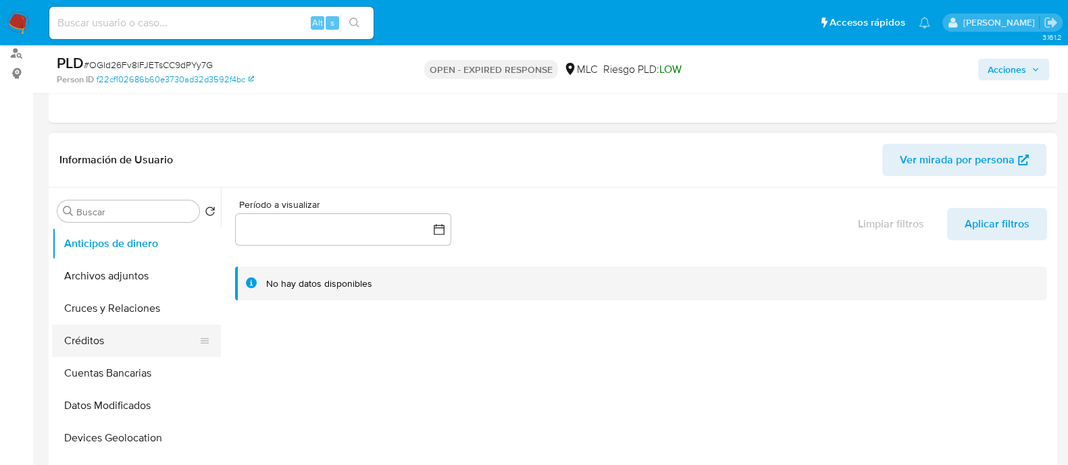
scroll to position [105, 0]
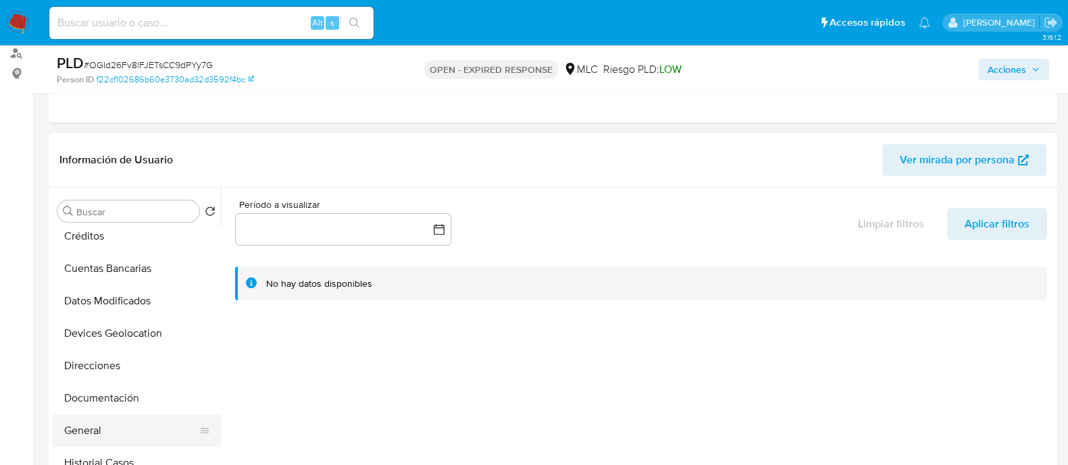
click at [84, 419] on button "General" at bounding box center [131, 431] width 158 height 32
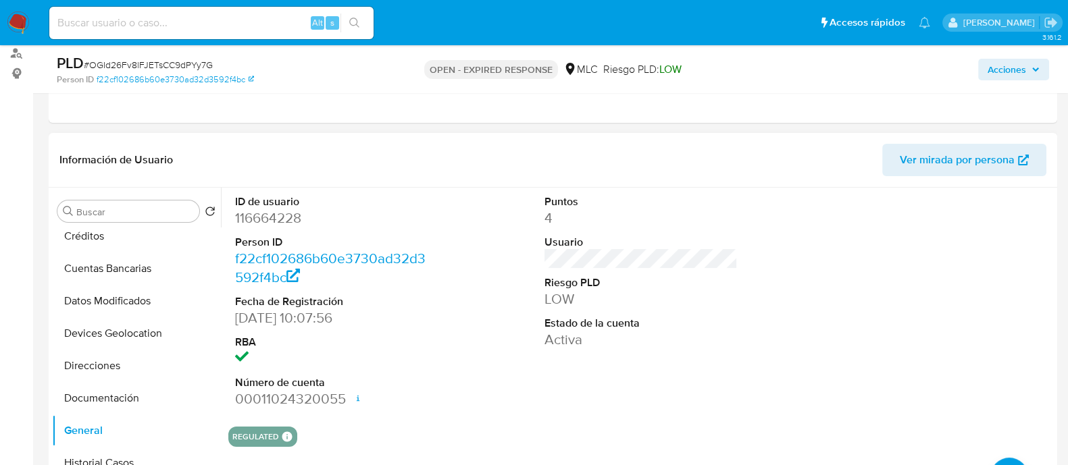
click at [278, 226] on dd "116664228" at bounding box center [331, 218] width 193 height 19
copy dd "116664228"
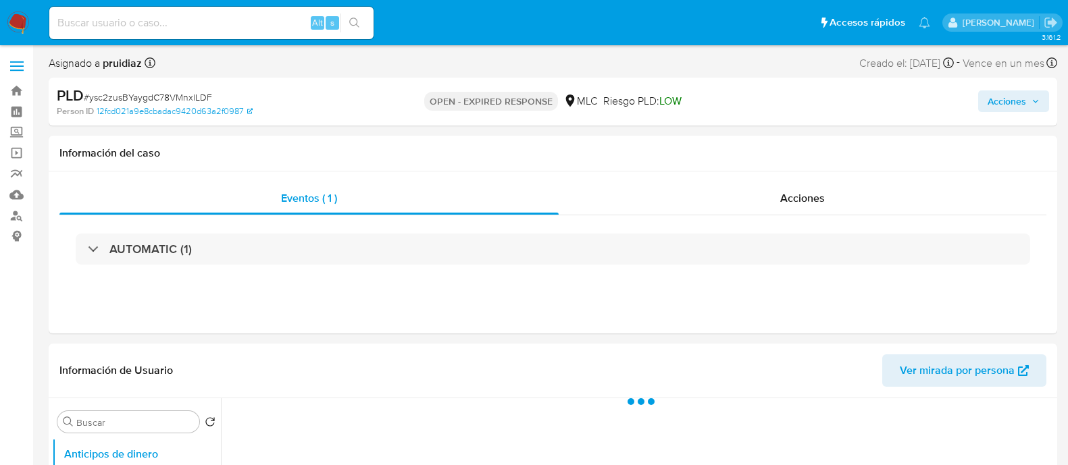
select select "10"
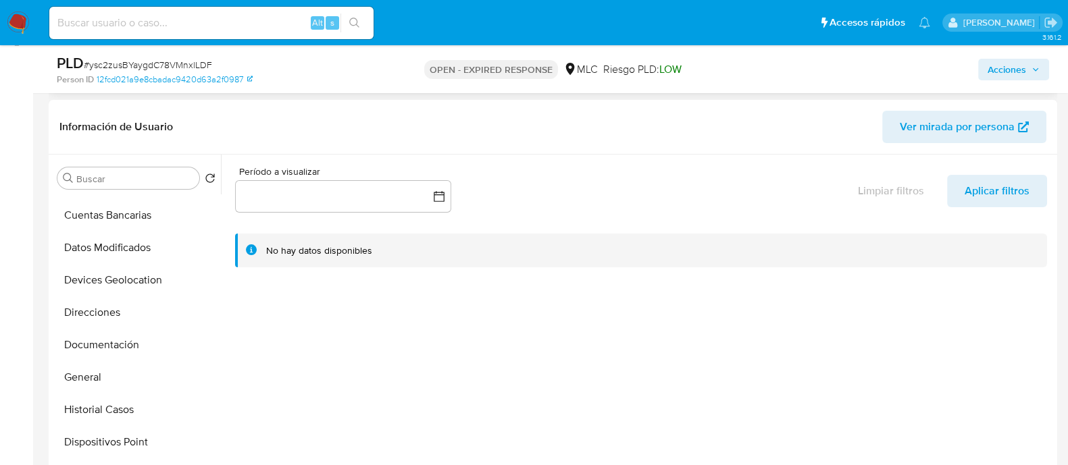
scroll to position [131, 0]
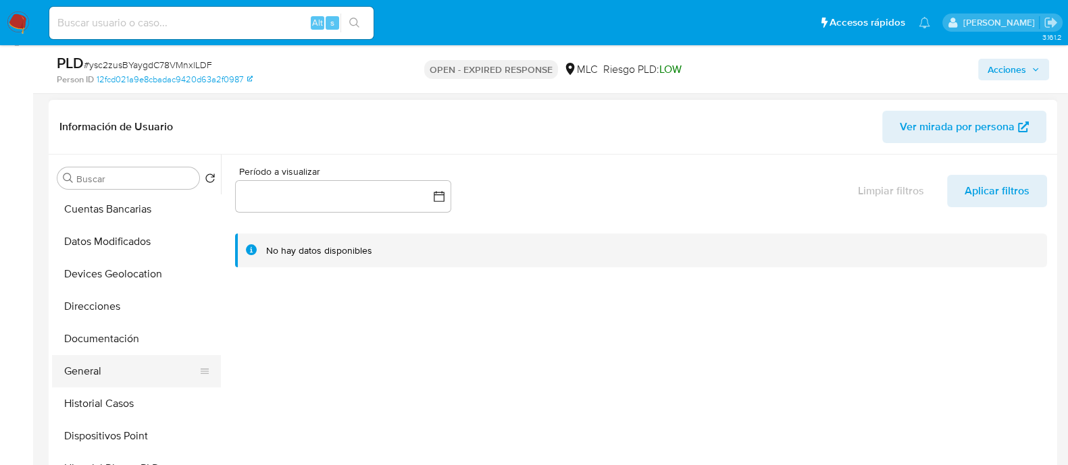
click at [91, 368] on button "General" at bounding box center [131, 371] width 158 height 32
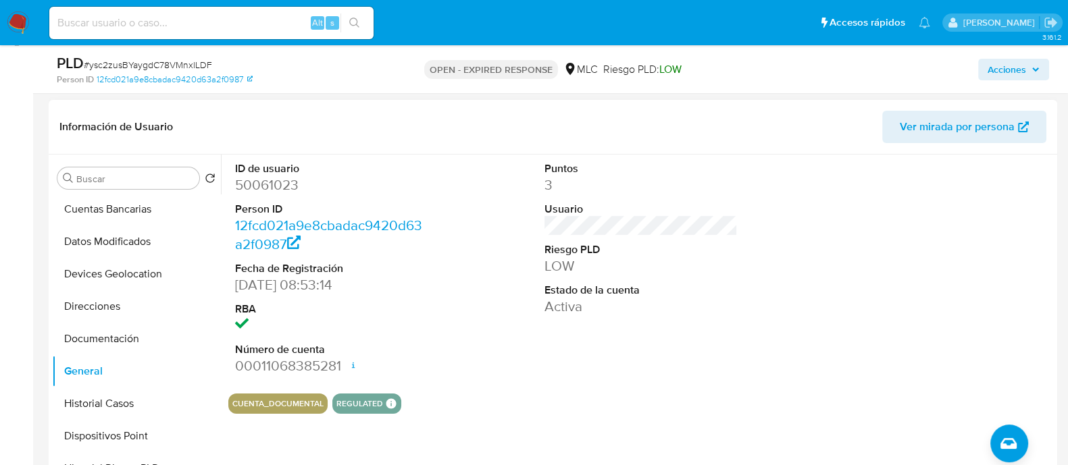
click at [265, 187] on dd "50061023" at bounding box center [331, 185] width 193 height 19
copy dd "50061023"
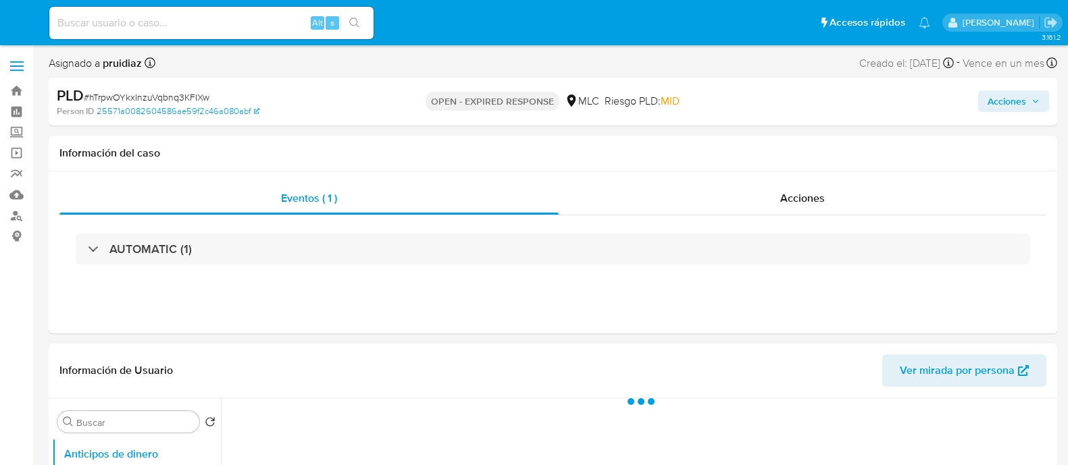
select select "10"
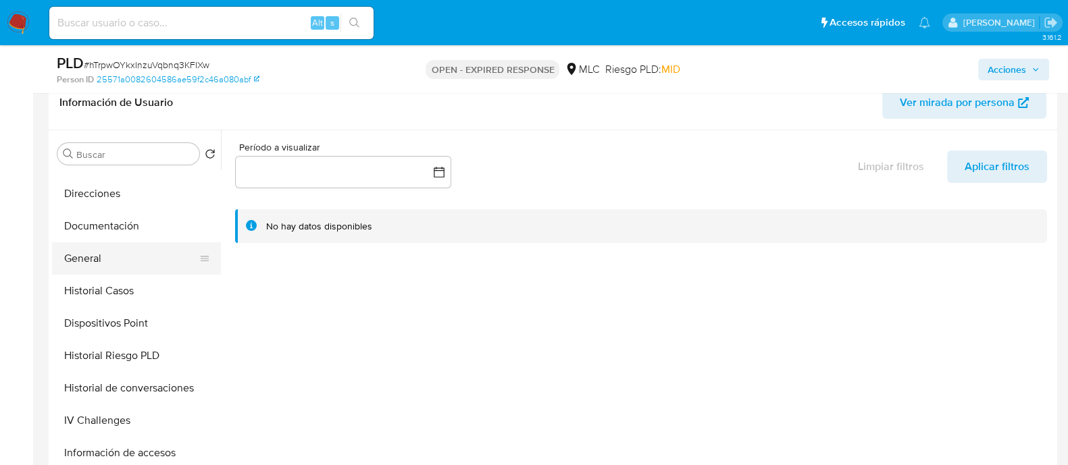
scroll to position [220, 0]
click at [95, 257] on button "General" at bounding box center [131, 258] width 158 height 32
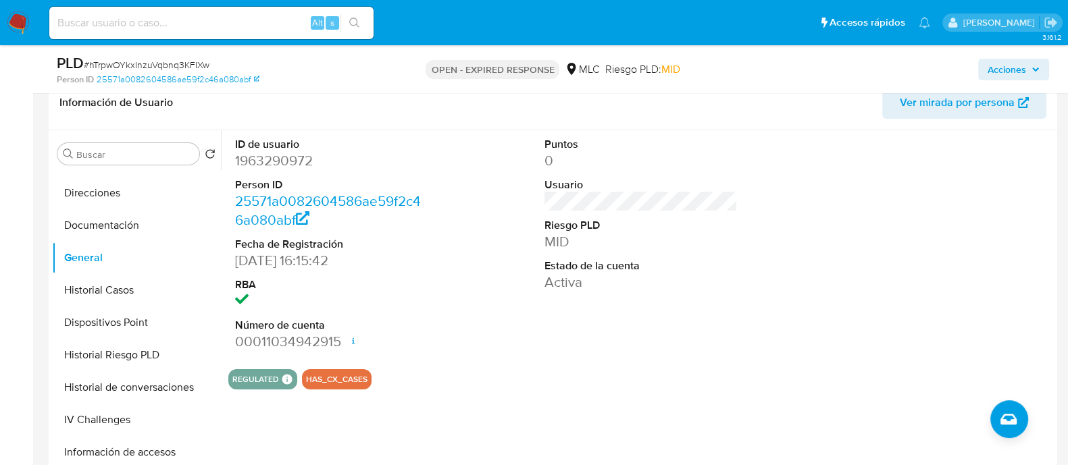
click at [287, 153] on dd "1963290972" at bounding box center [331, 160] width 193 height 19
copy dd "1963290972"
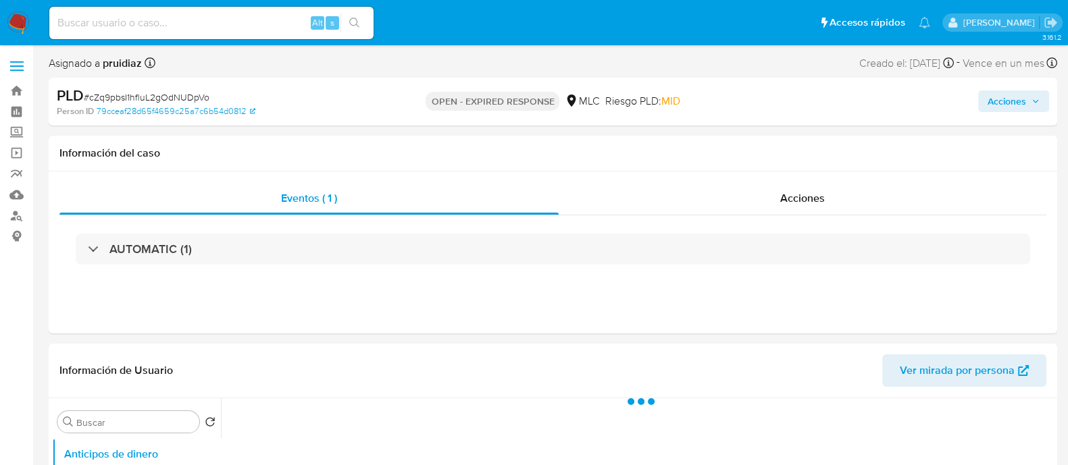
select select "10"
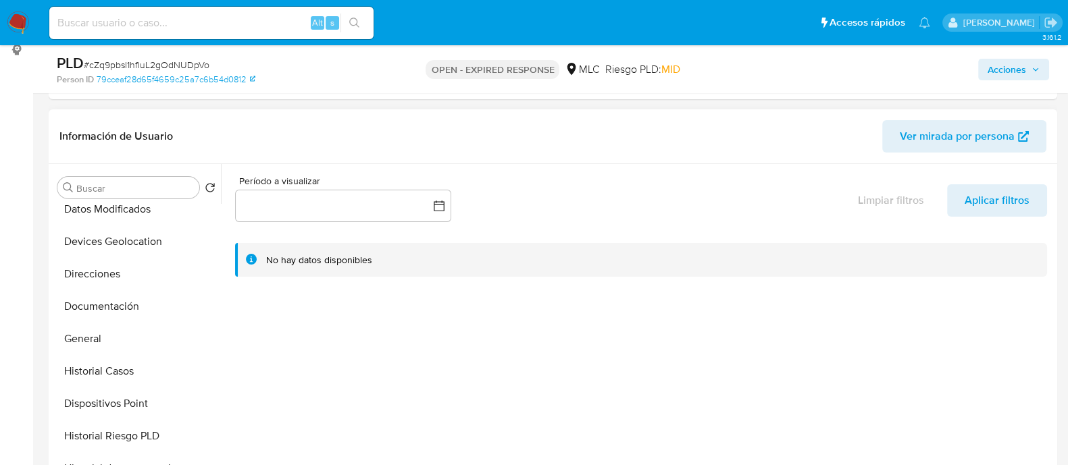
scroll to position [175, 0]
click at [81, 327] on button "General" at bounding box center [131, 337] width 158 height 32
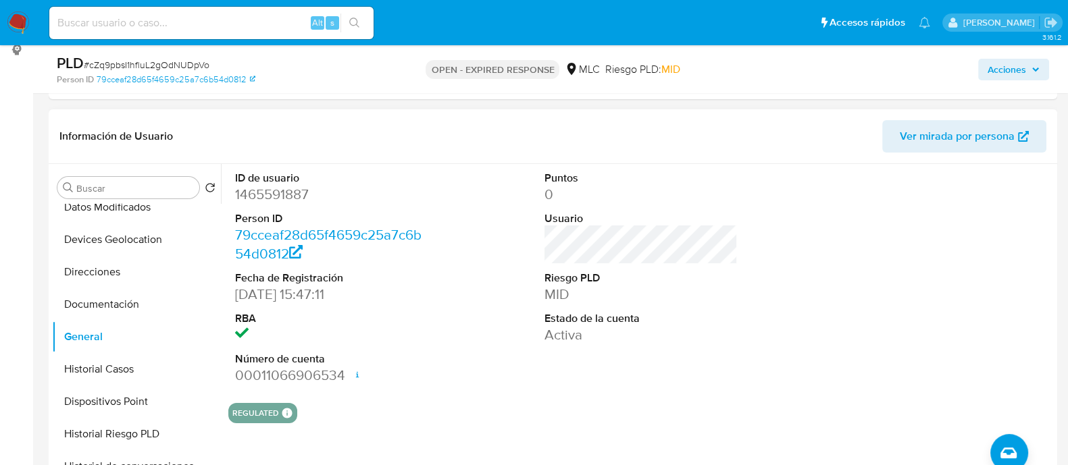
click at [284, 188] on dd "1465591887" at bounding box center [331, 194] width 193 height 19
copy dd "1465591887"
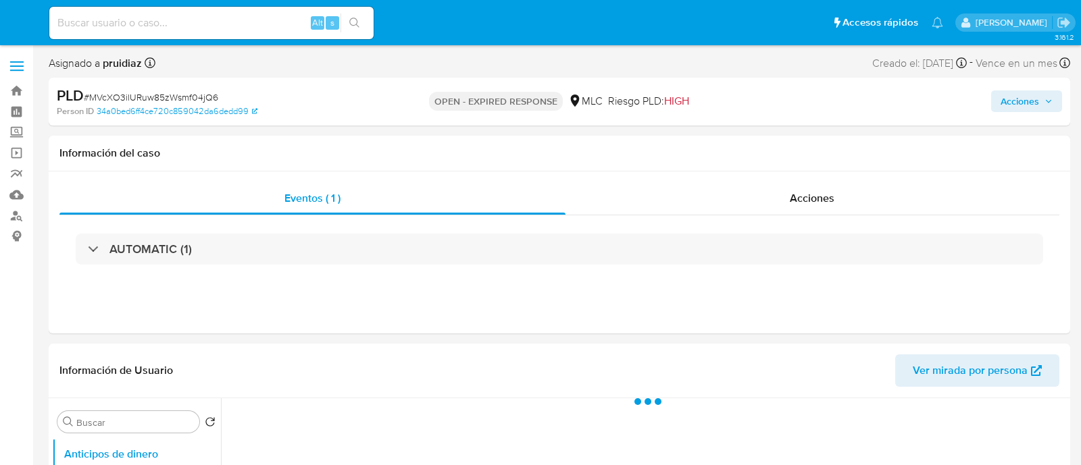
select select "10"
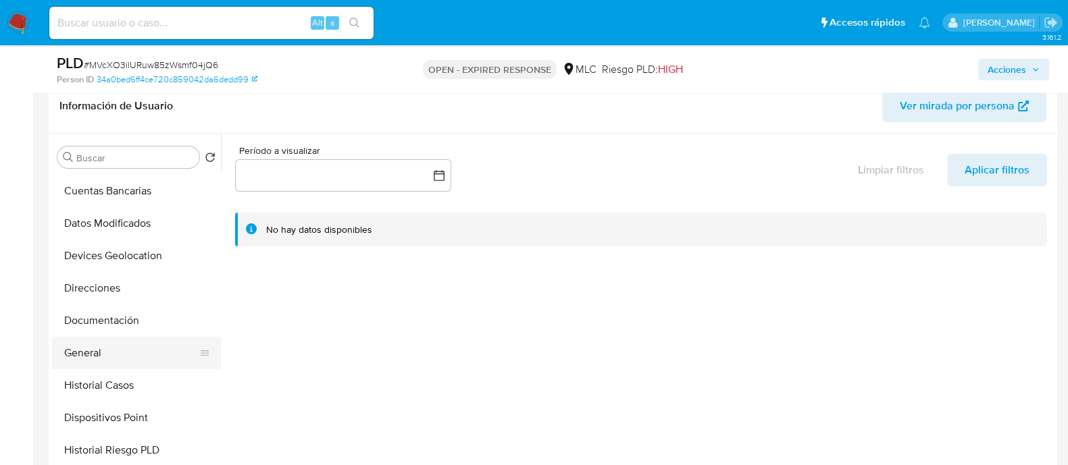
scroll to position [129, 0]
click at [86, 342] on button "General" at bounding box center [131, 352] width 158 height 32
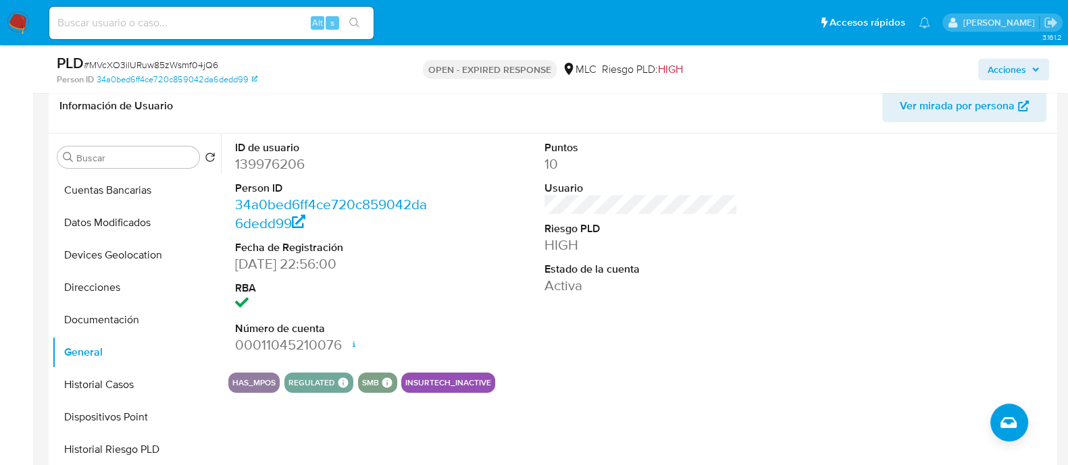
click at [275, 152] on dt "ID de usuario" at bounding box center [331, 147] width 193 height 15
click at [272, 166] on dd "139976206" at bounding box center [331, 164] width 193 height 19
copy dd "139976206"
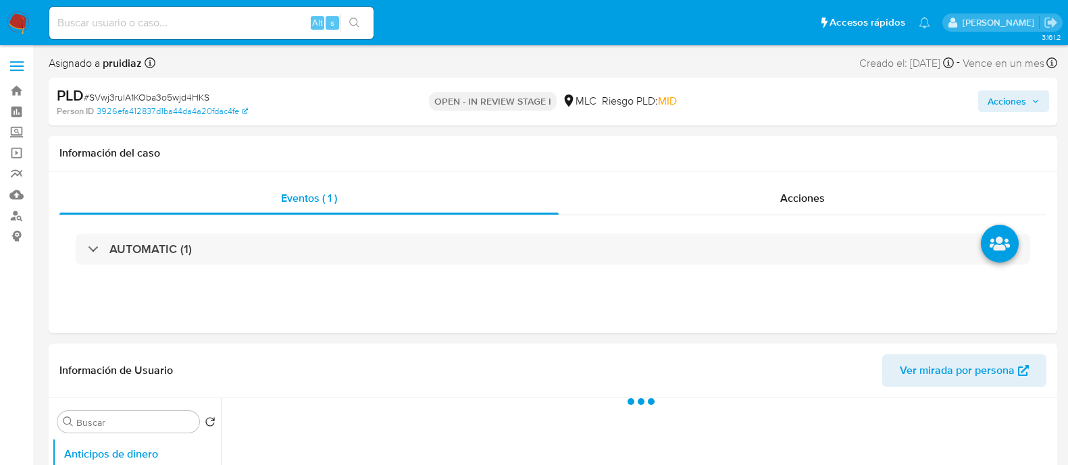
select select "10"
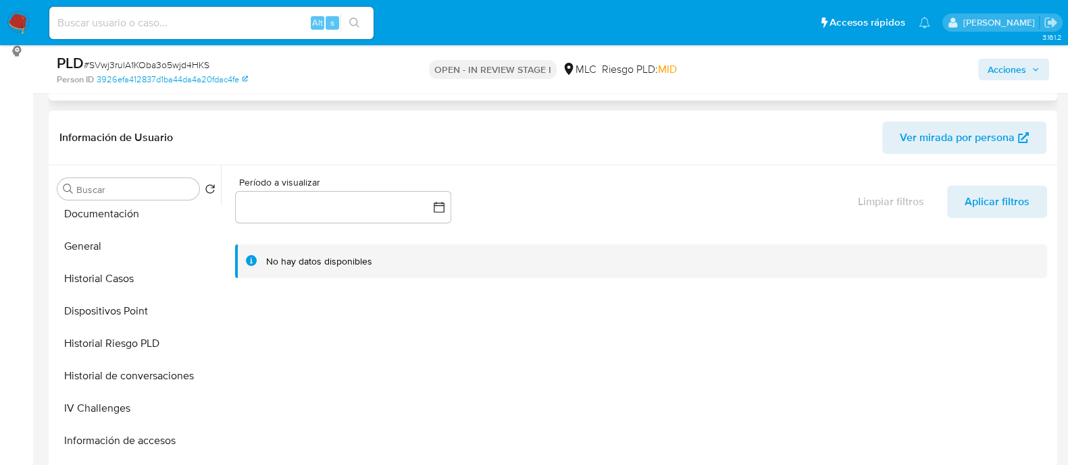
scroll to position [280, 0]
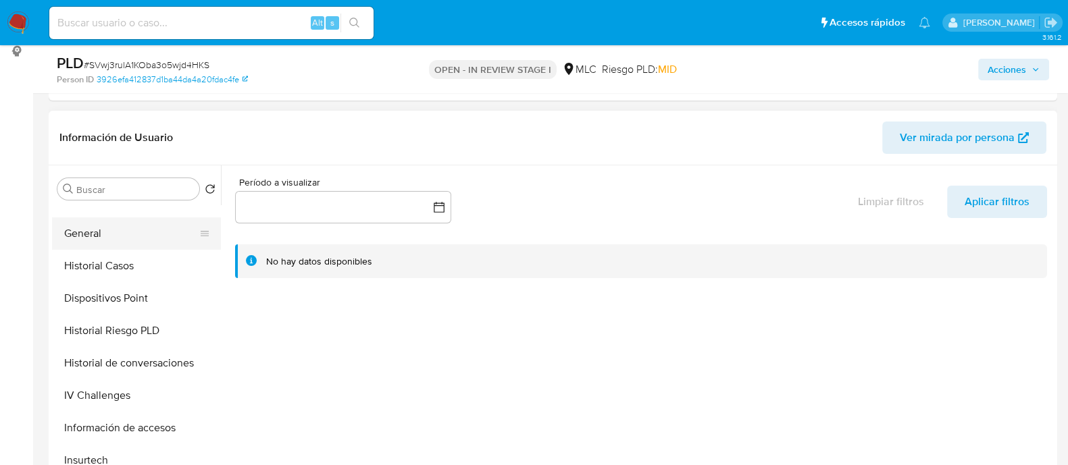
click at [94, 242] on button "General" at bounding box center [131, 233] width 158 height 32
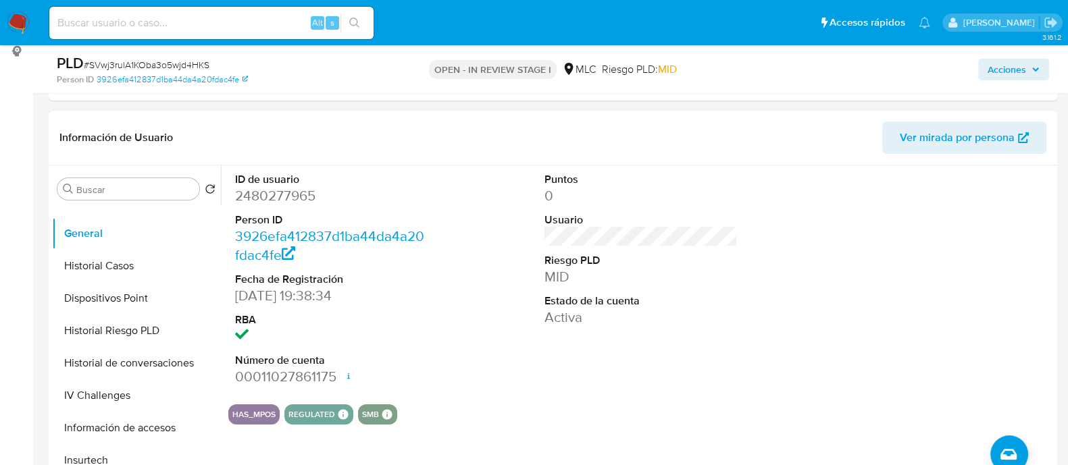
click at [289, 195] on dd "2480277965" at bounding box center [331, 195] width 193 height 19
copy dd "2480277965"
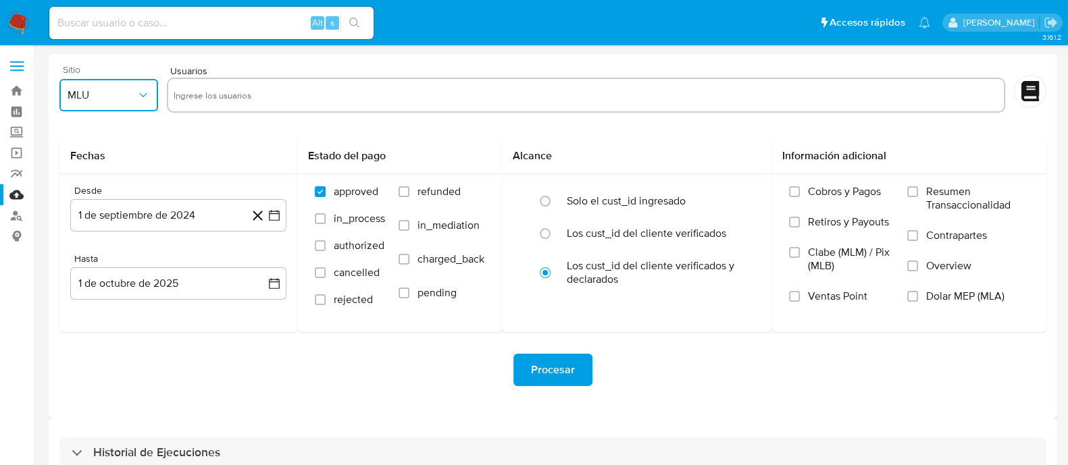
click at [118, 96] on span "MLU" at bounding box center [102, 95] width 69 height 14
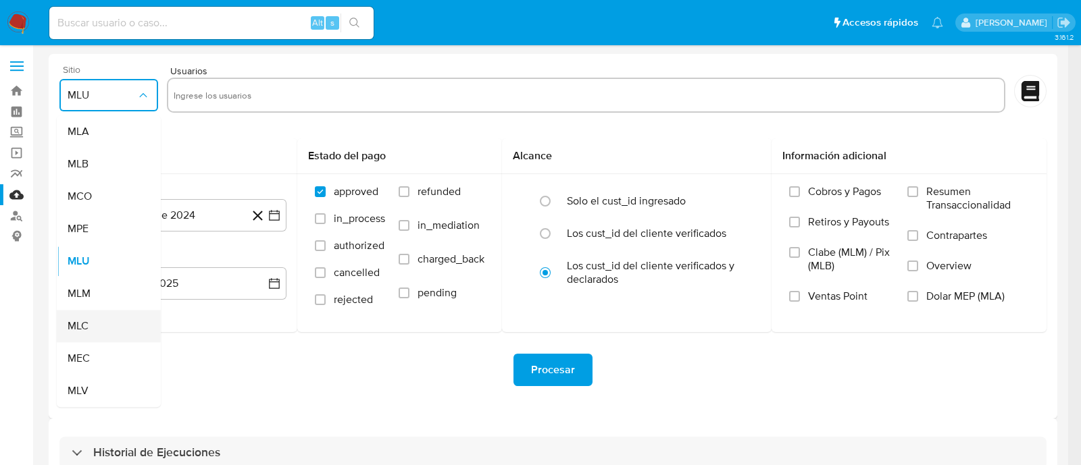
click at [85, 319] on span "MLC" at bounding box center [78, 326] width 21 height 14
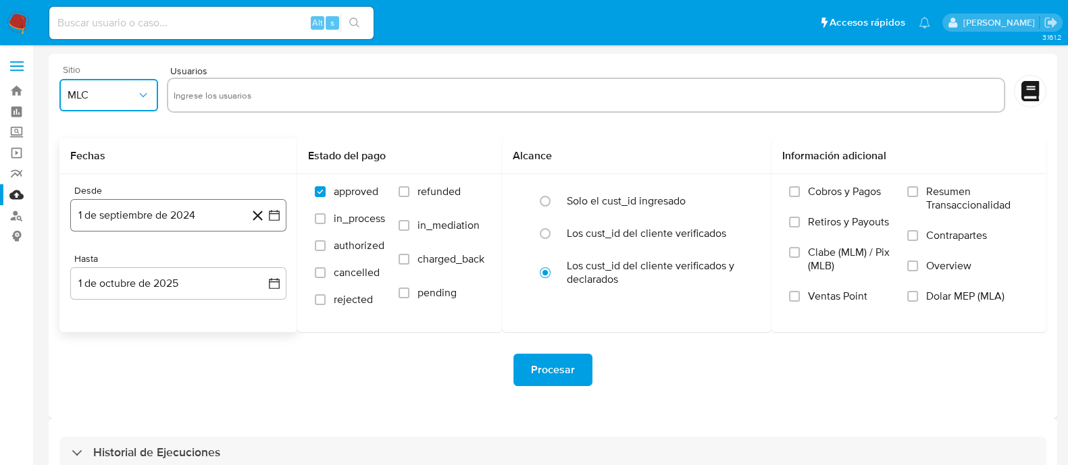
click at [286, 224] on button "1 de septiembre de 2024" at bounding box center [178, 215] width 216 height 32
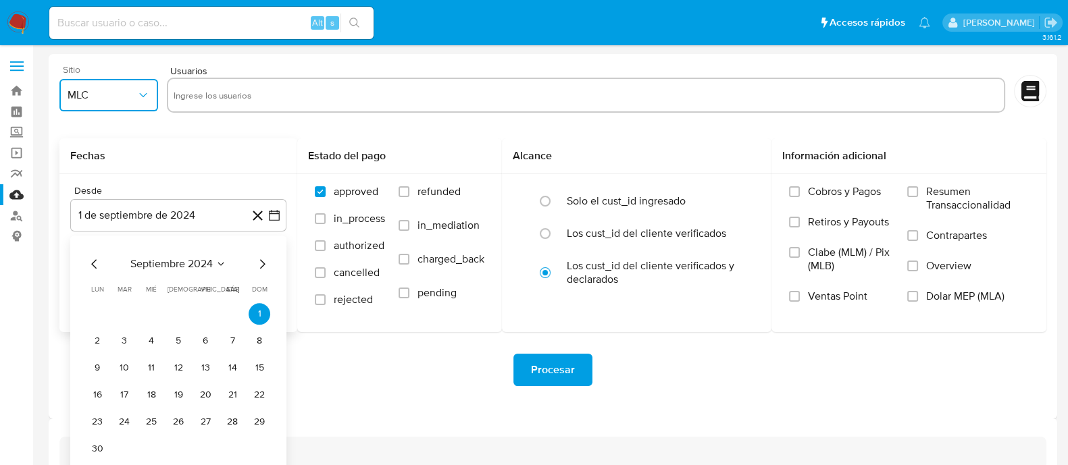
click at [262, 265] on icon "Mes siguiente" at bounding box center [262, 264] width 16 height 16
click at [88, 265] on icon "Mes anterior" at bounding box center [94, 264] width 16 height 16
click at [151, 424] on button "25" at bounding box center [151, 422] width 22 height 22
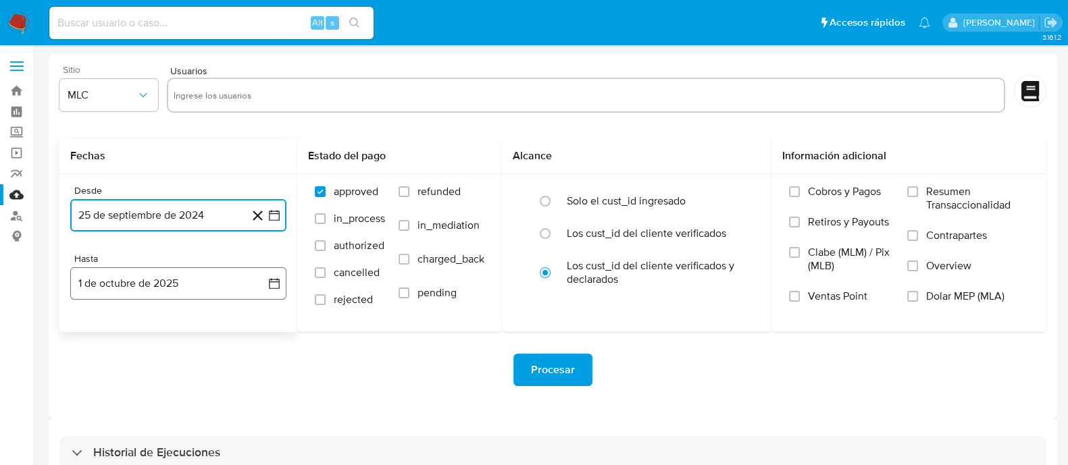
click at [274, 290] on icon "button" at bounding box center [274, 284] width 14 height 14
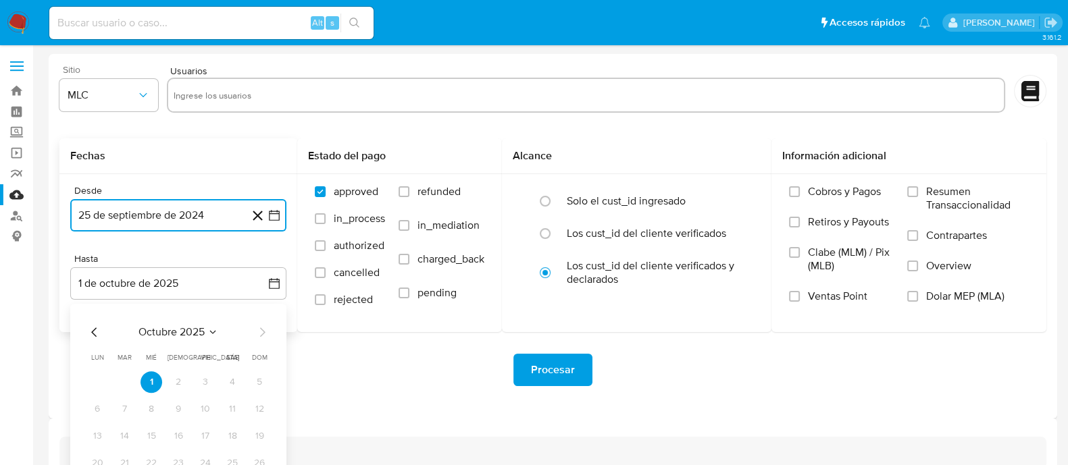
click at [99, 330] on icon "Mes anterior" at bounding box center [94, 332] width 16 height 16
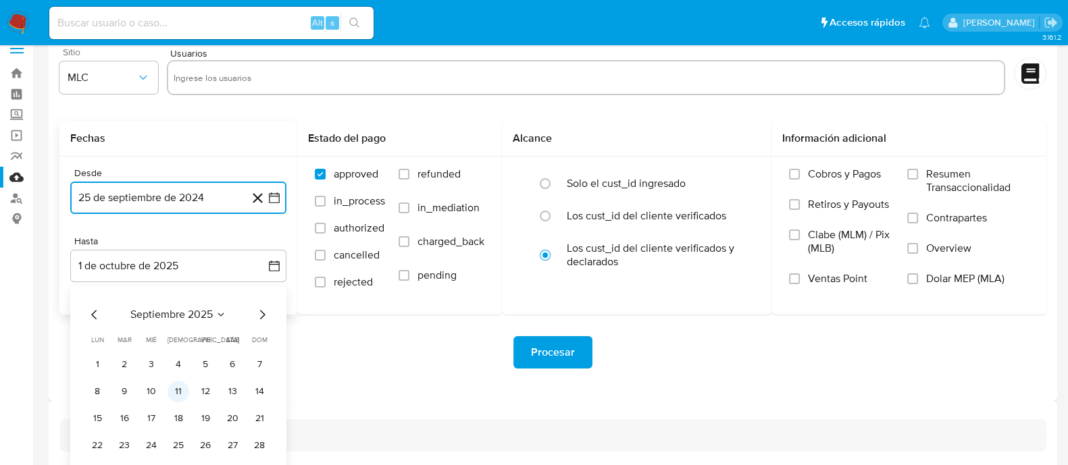
scroll to position [52, 0]
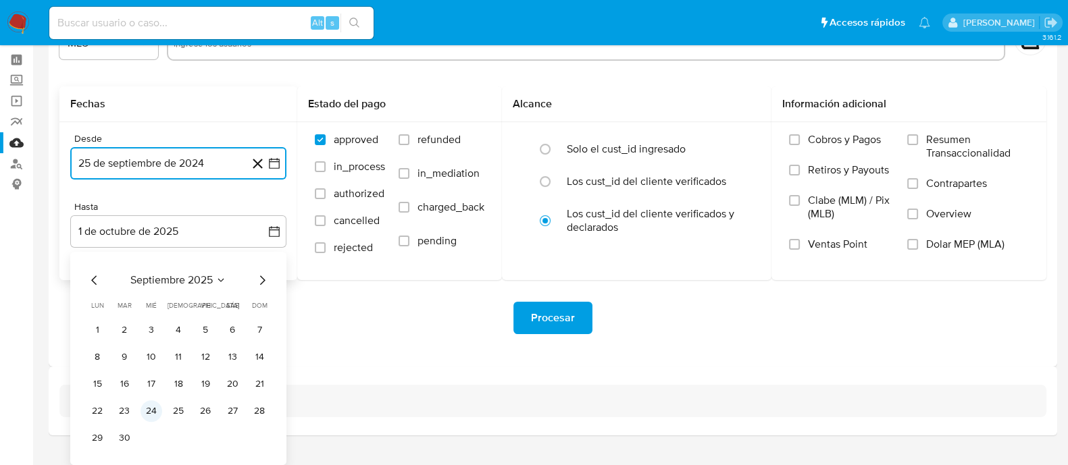
click at [156, 413] on button "24" at bounding box center [151, 411] width 22 height 22
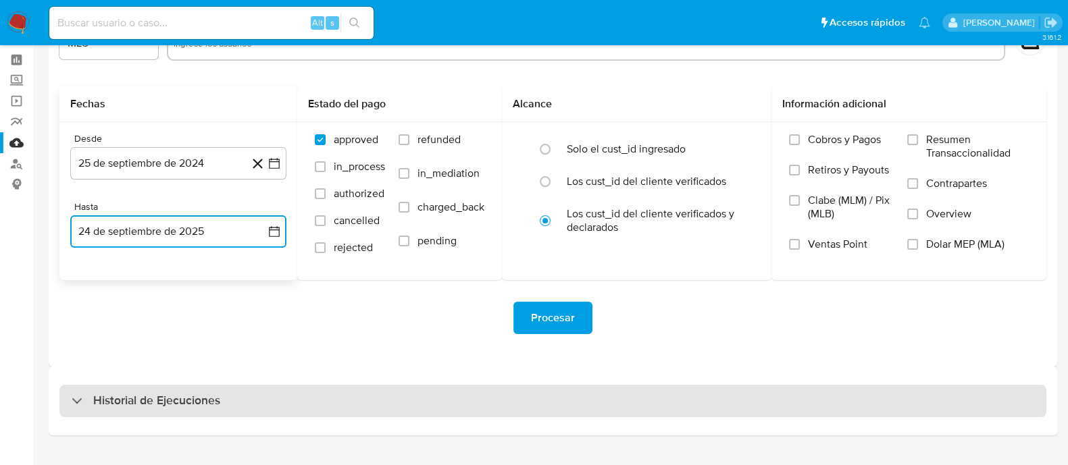
click at [301, 405] on div "Historial de Ejecuciones" at bounding box center [552, 401] width 987 height 32
select select "10"
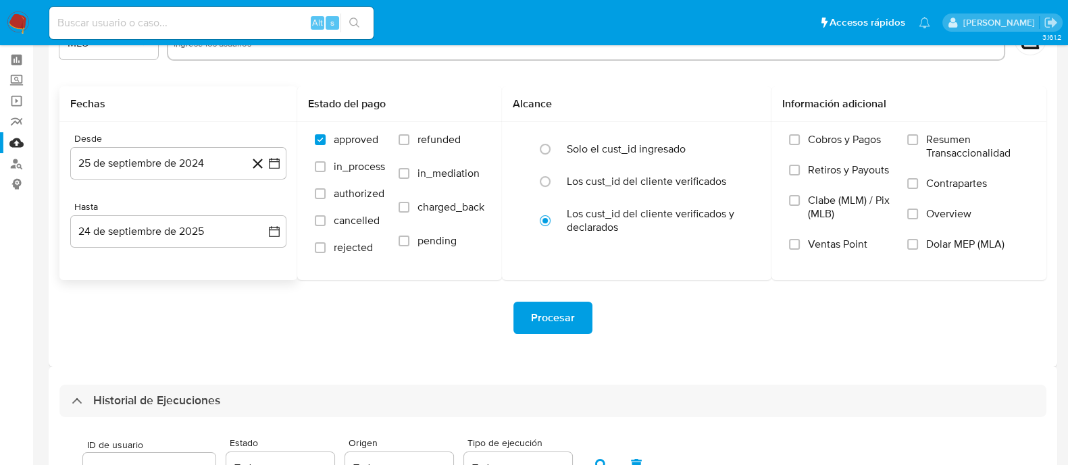
drag, startPoint x: 301, startPoint y: 404, endPoint x: 157, endPoint y: 317, distance: 167.3
click at [157, 317] on div "Procesar" at bounding box center [552, 318] width 987 height 32
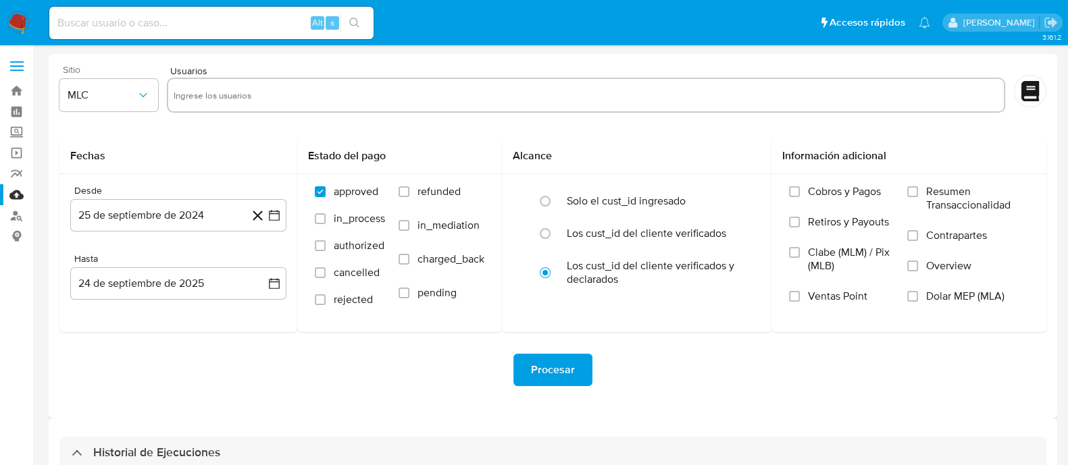
click at [223, 99] on input "text" at bounding box center [586, 95] width 825 height 22
paste input "116664228"
type input "116664228"
paste input "50061023"
type input "50061023"
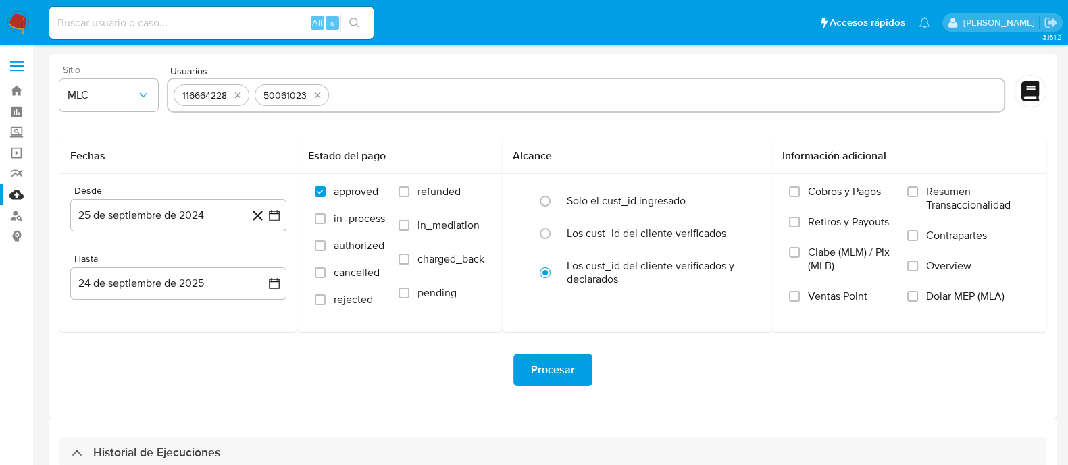
paste input "1963290972"
type input "1963290972"
paste input "1465591887"
type input "1465591887"
paste input "139976206"
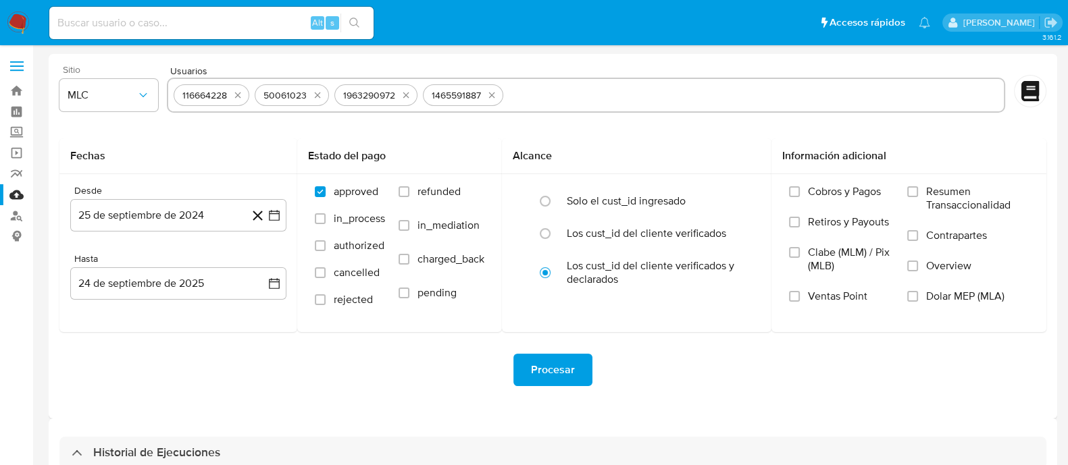
type input "139976206"
paste input "2480277965"
type input "2480277965"
click at [542, 369] on span "Procesar" at bounding box center [553, 370] width 44 height 30
